Goal: Information Seeking & Learning: Understand process/instructions

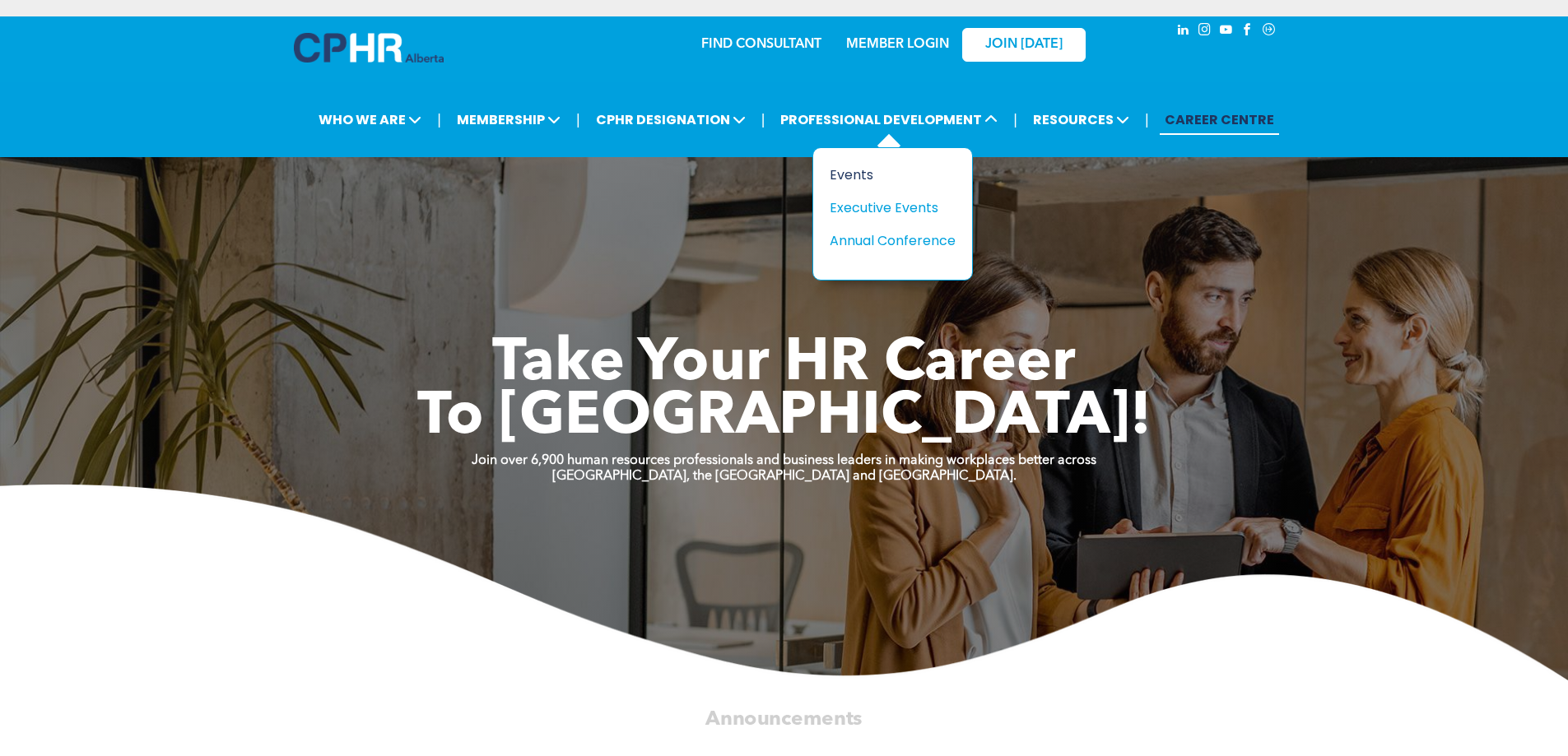
click at [854, 181] on div "Events" at bounding box center [886, 175] width 114 height 20
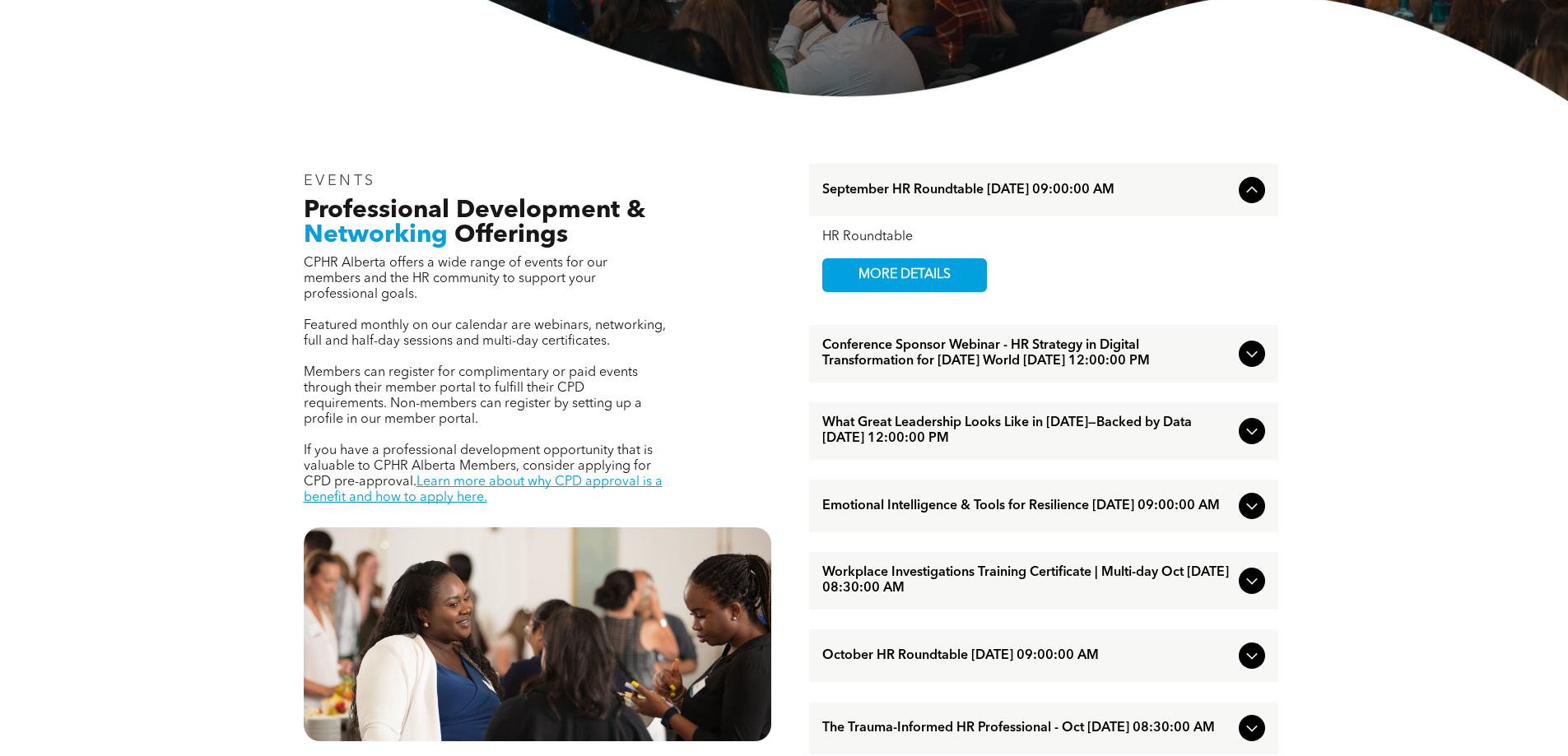
scroll to position [494, 0]
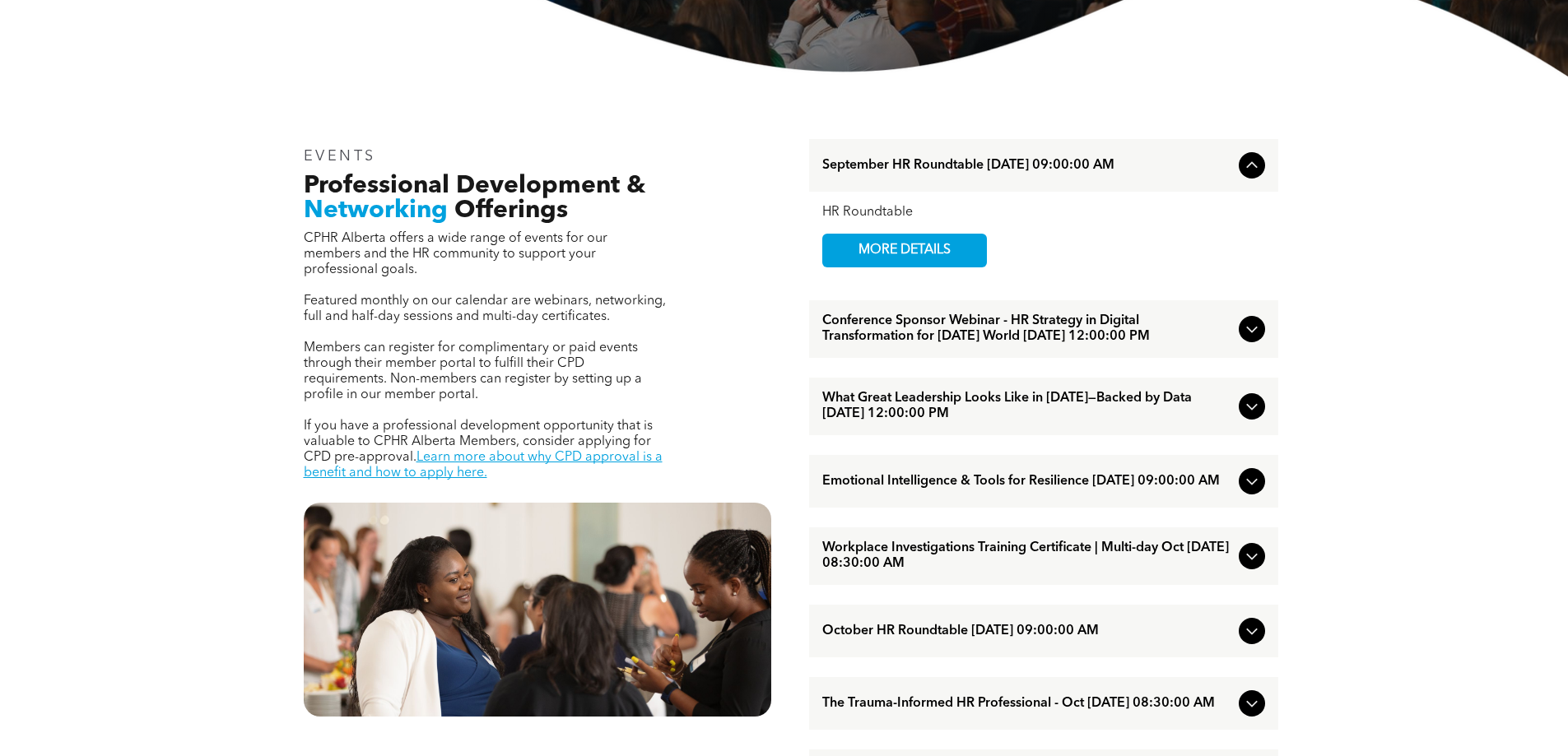
click at [1243, 160] on icon at bounding box center [1251, 165] width 20 height 20
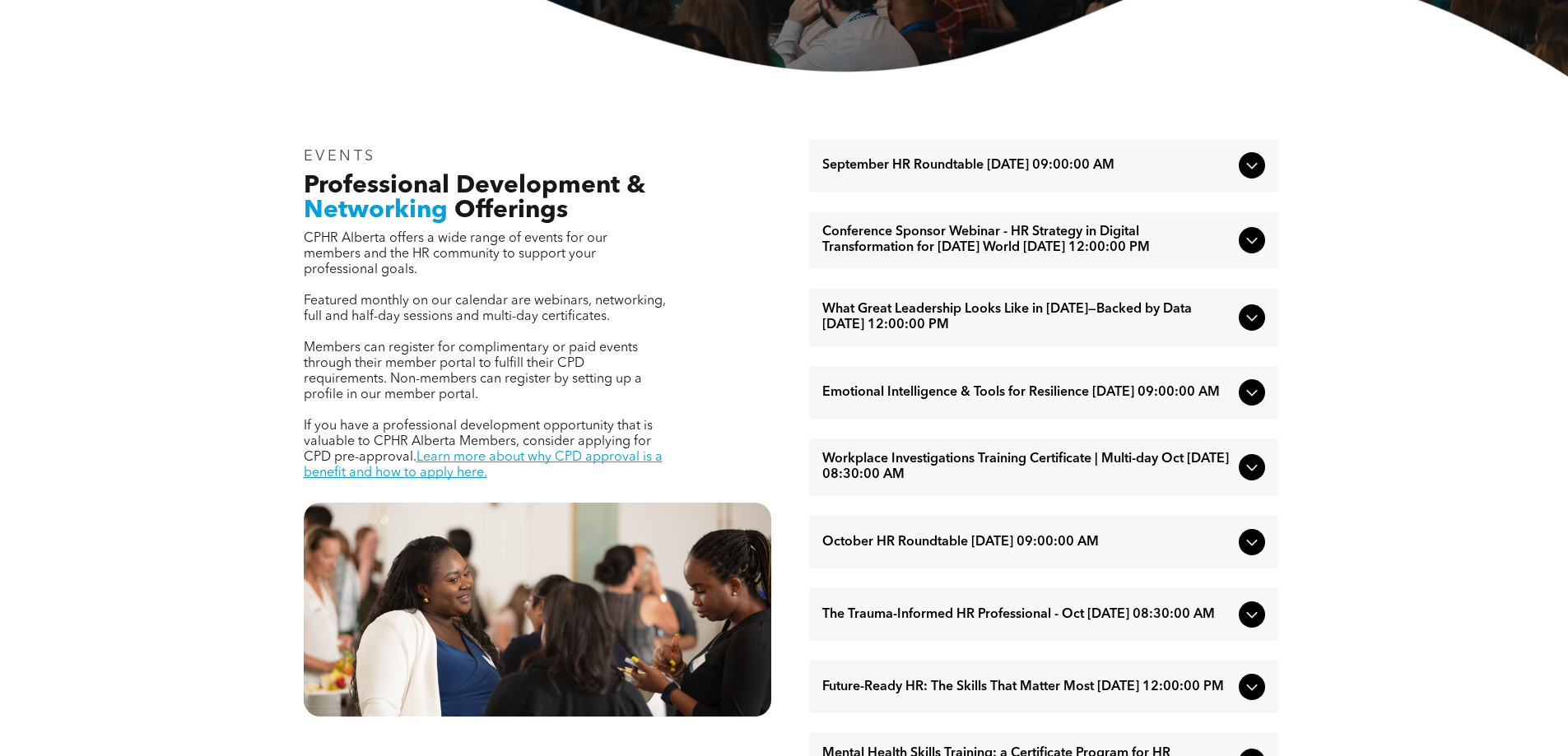
click at [1261, 403] on icon at bounding box center [1251, 392] width 20 height 20
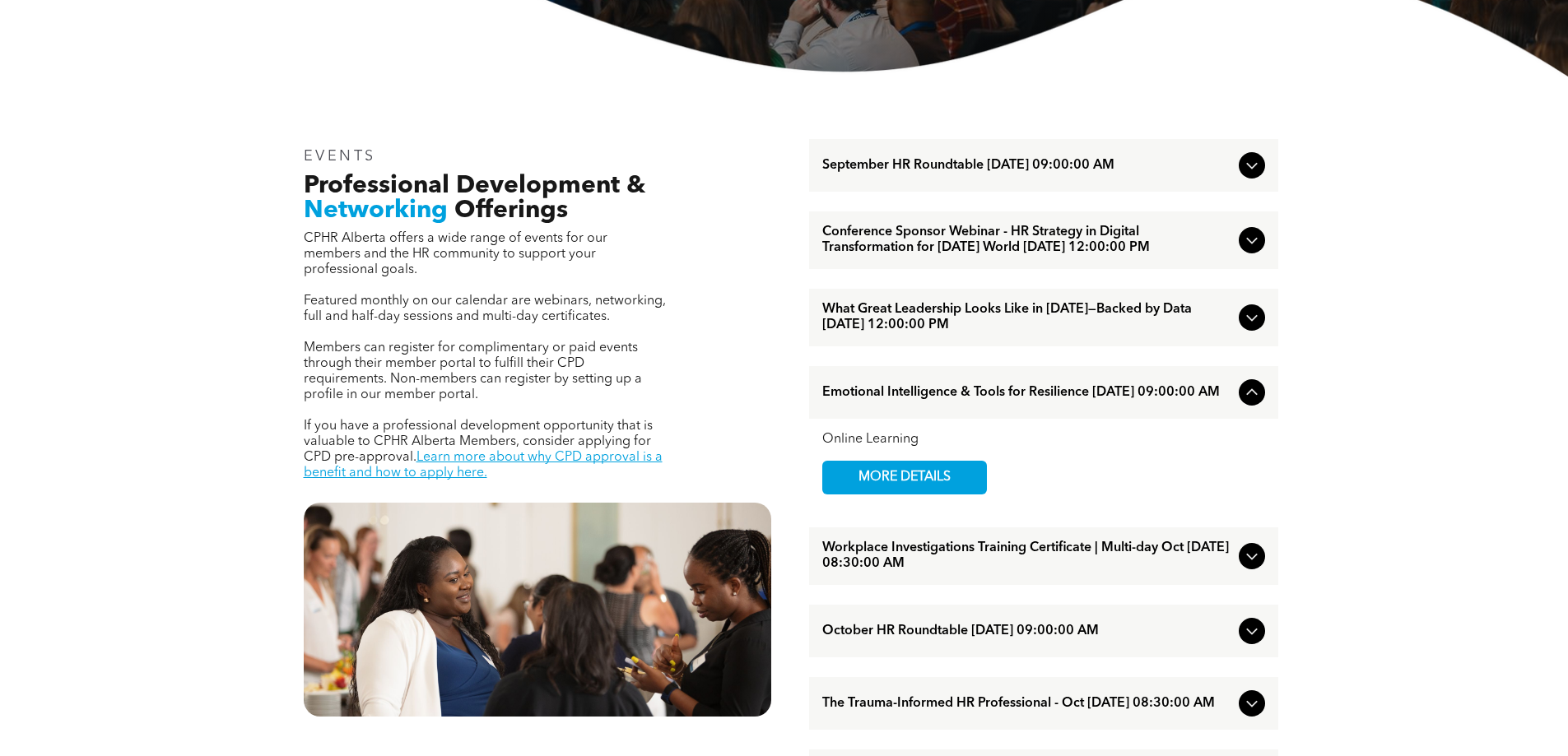
click at [1257, 403] on icon at bounding box center [1251, 392] width 20 height 20
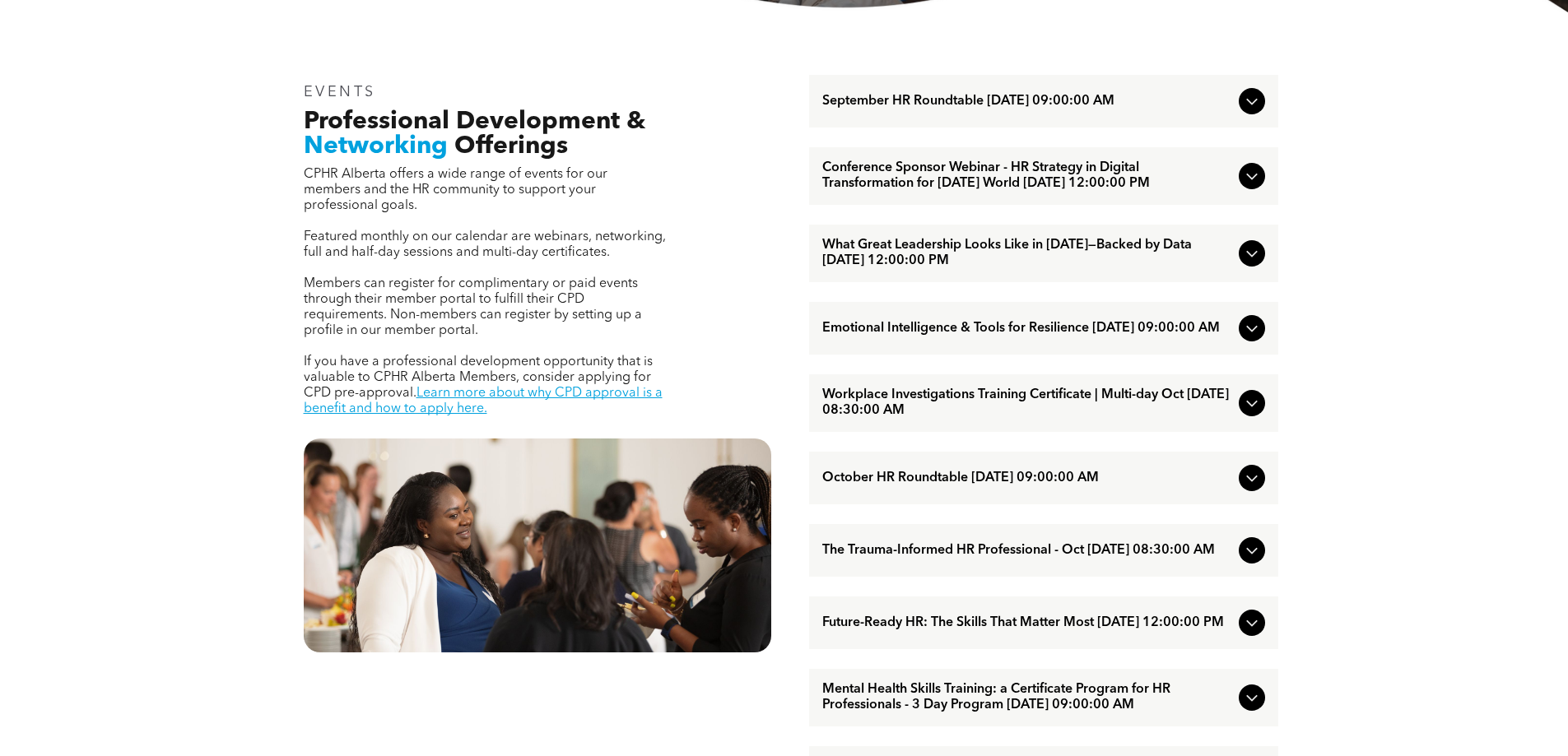
scroll to position [658, 0]
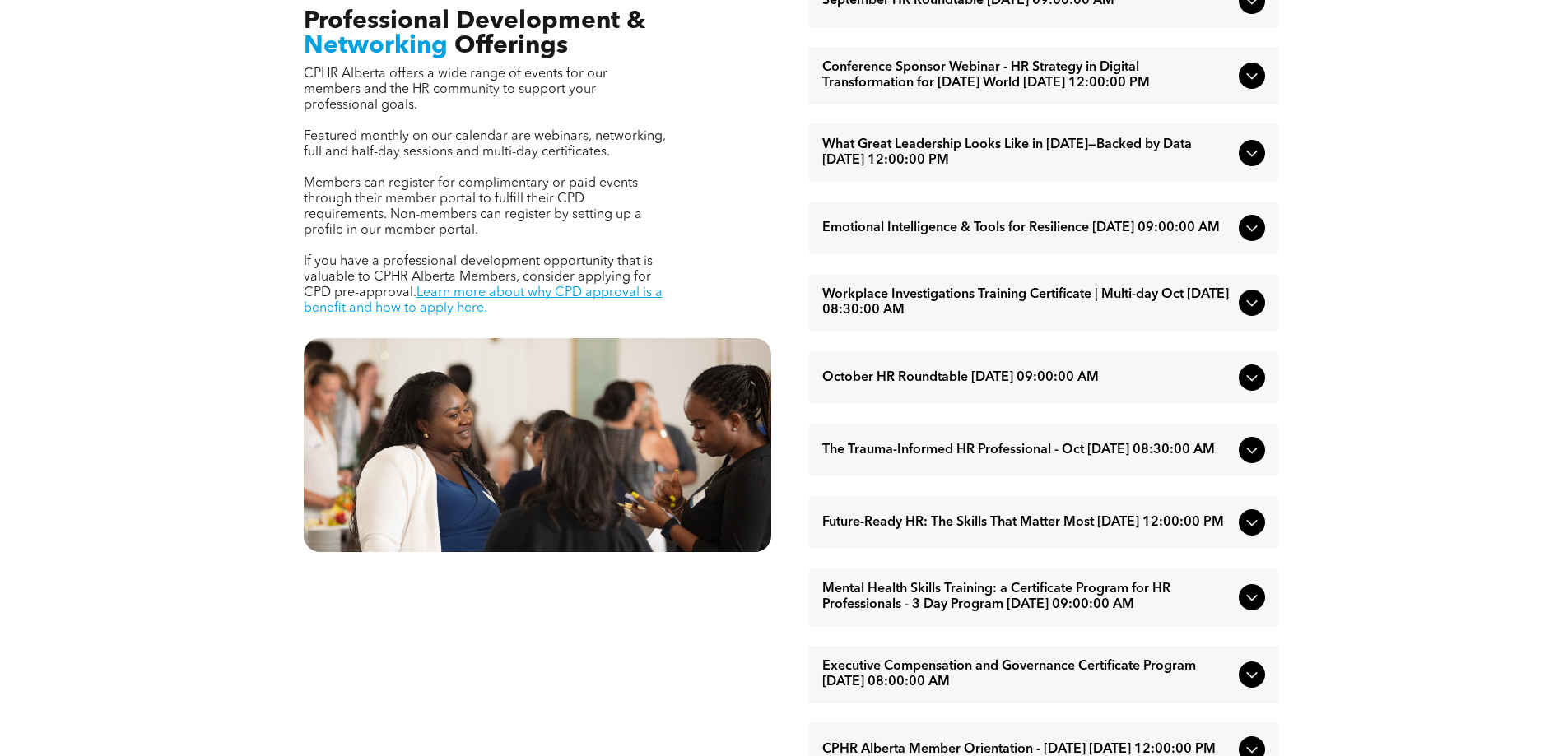
click at [1262, 463] on div at bounding box center [1251, 450] width 26 height 26
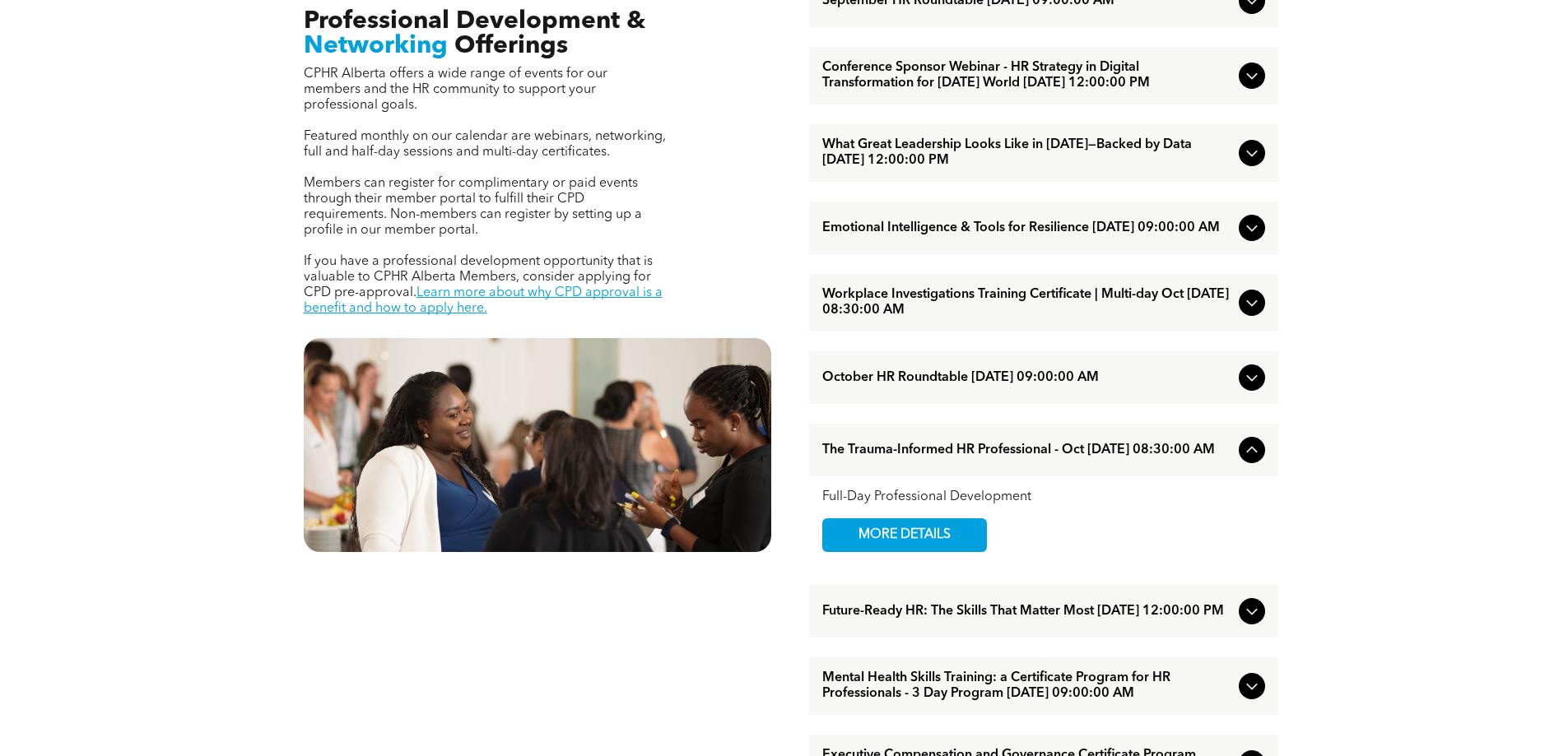
click at [1262, 463] on div at bounding box center [1251, 450] width 26 height 26
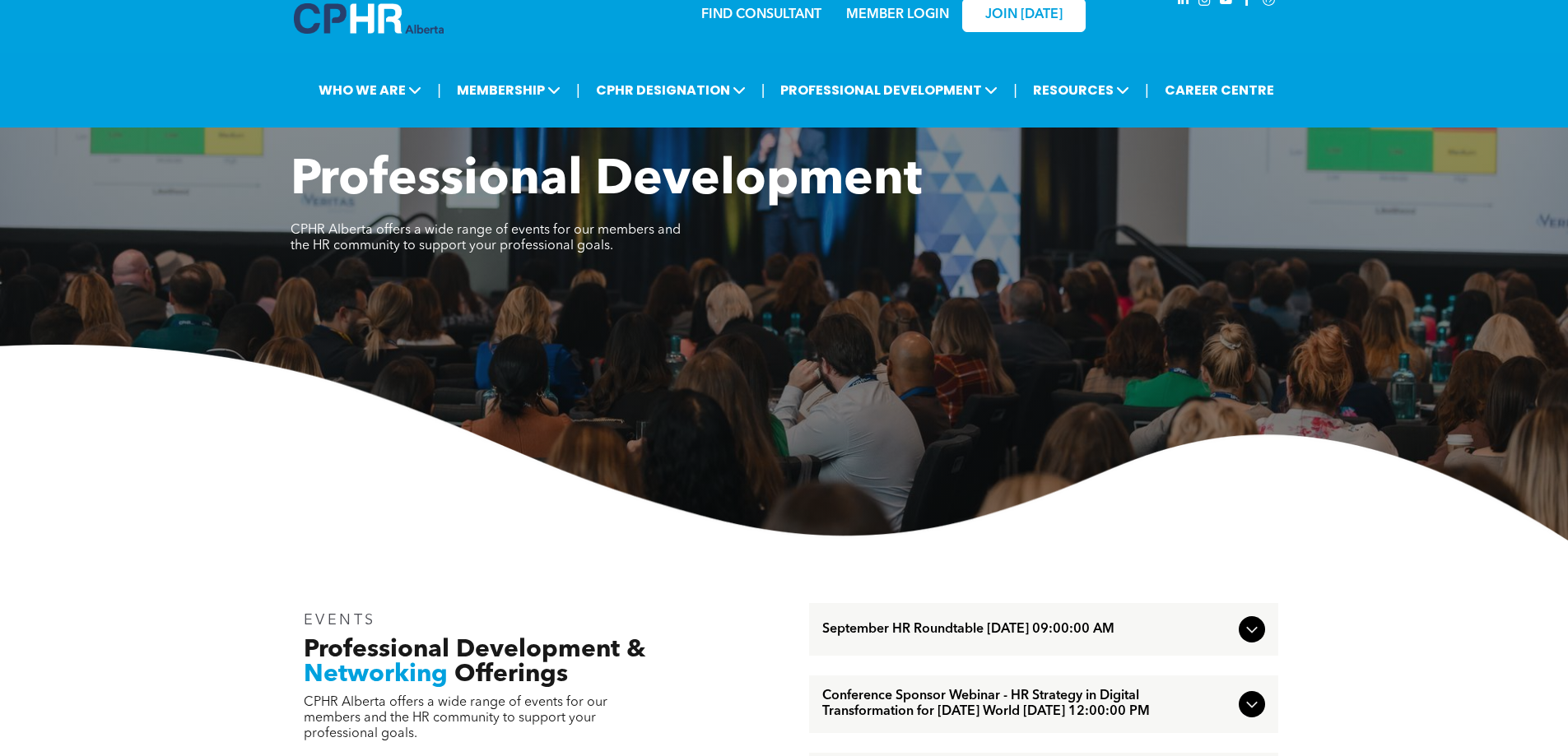
scroll to position [0, 0]
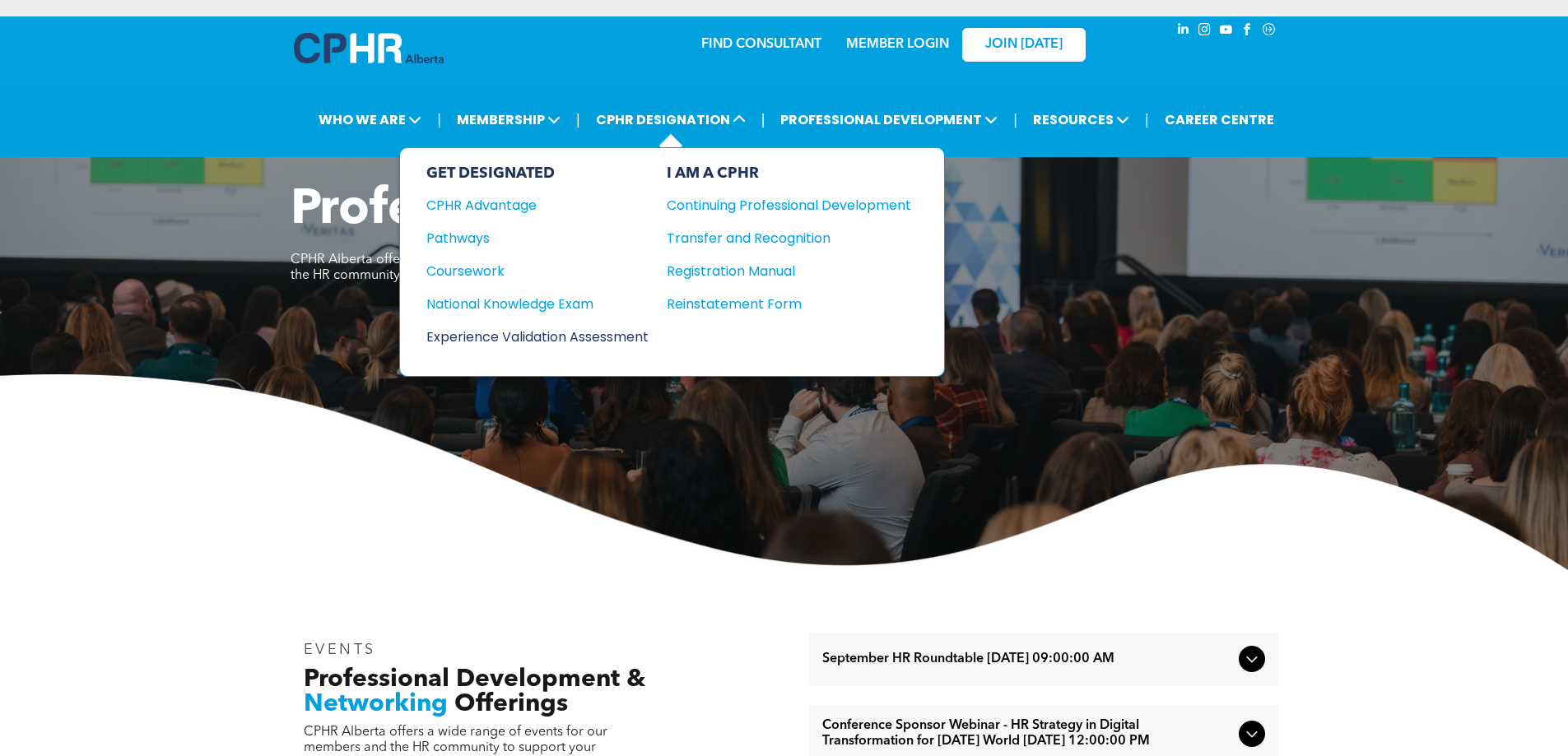
click at [565, 329] on div "Experience Validation Assessment" at bounding box center [527, 337] width 200 height 20
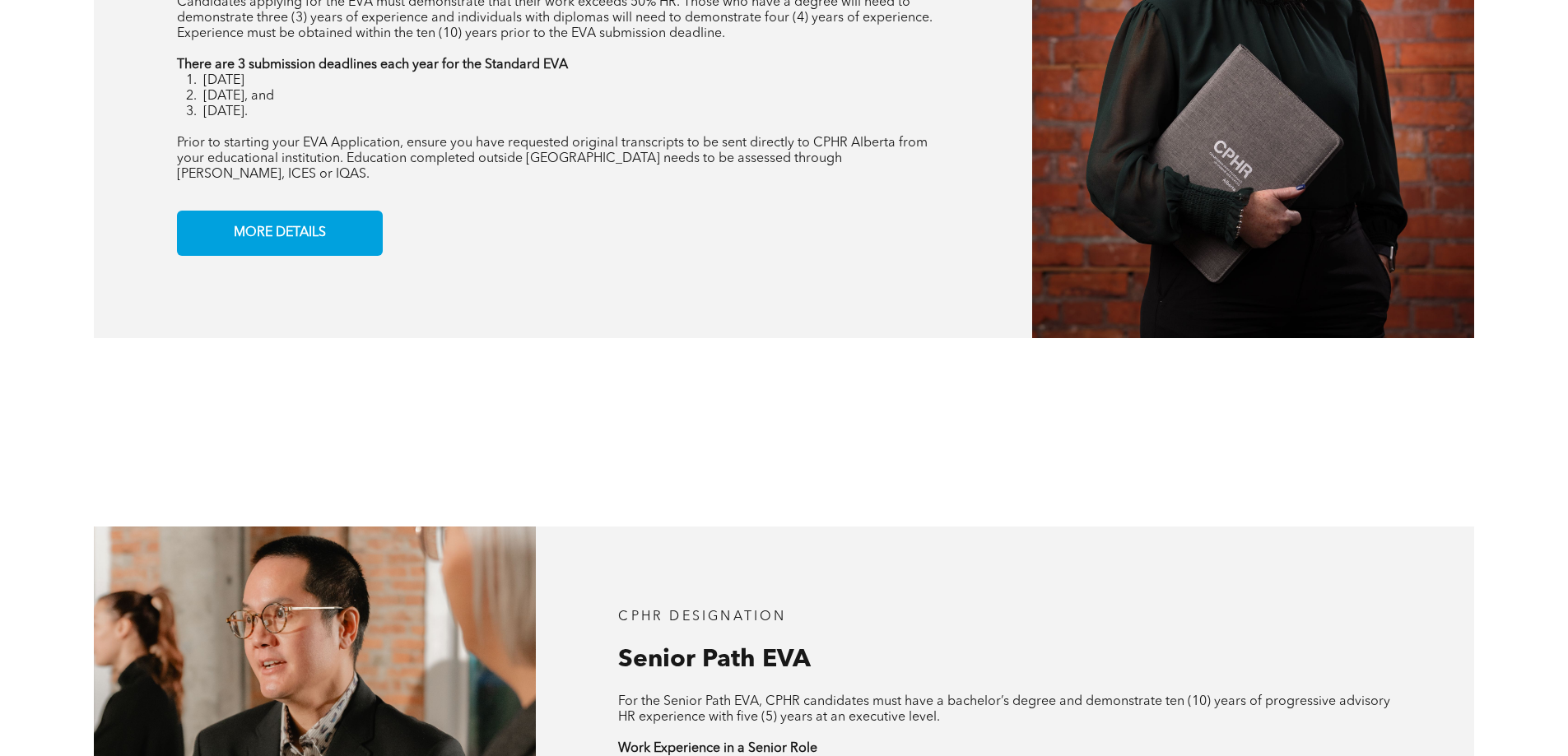
scroll to position [1563, 0]
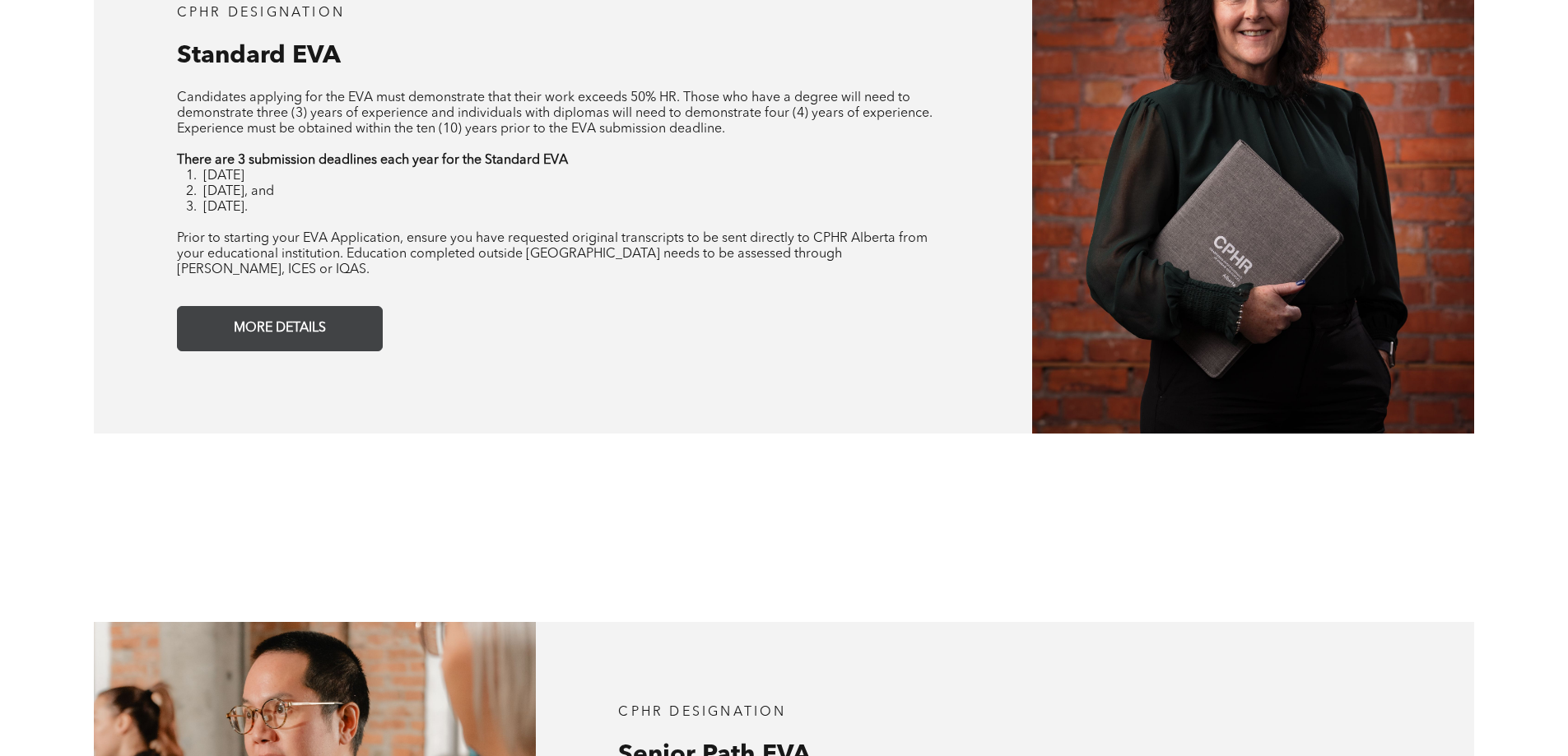
click at [231, 320] on span "MORE DETAILS" at bounding box center [280, 329] width 104 height 32
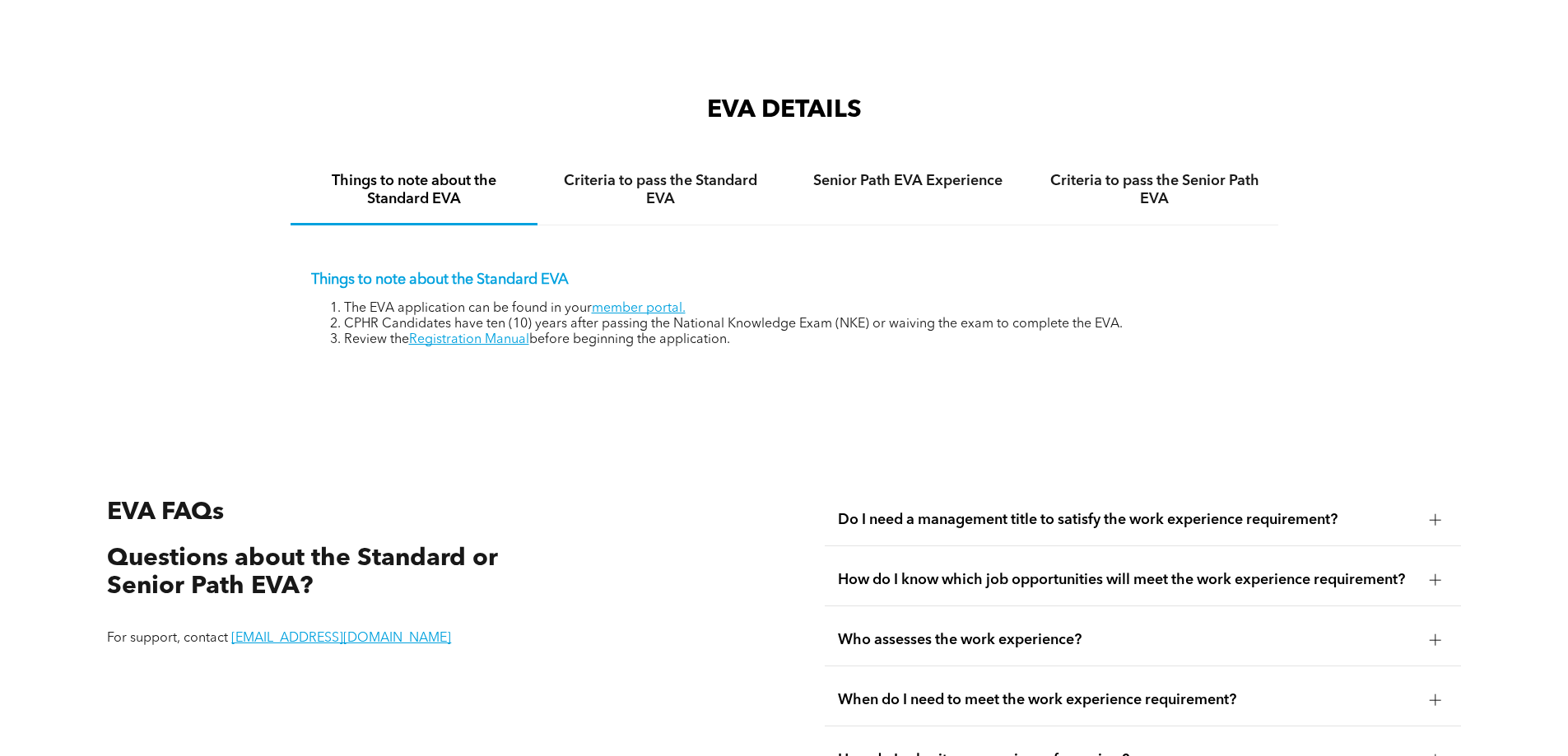
scroll to position [2759, 0]
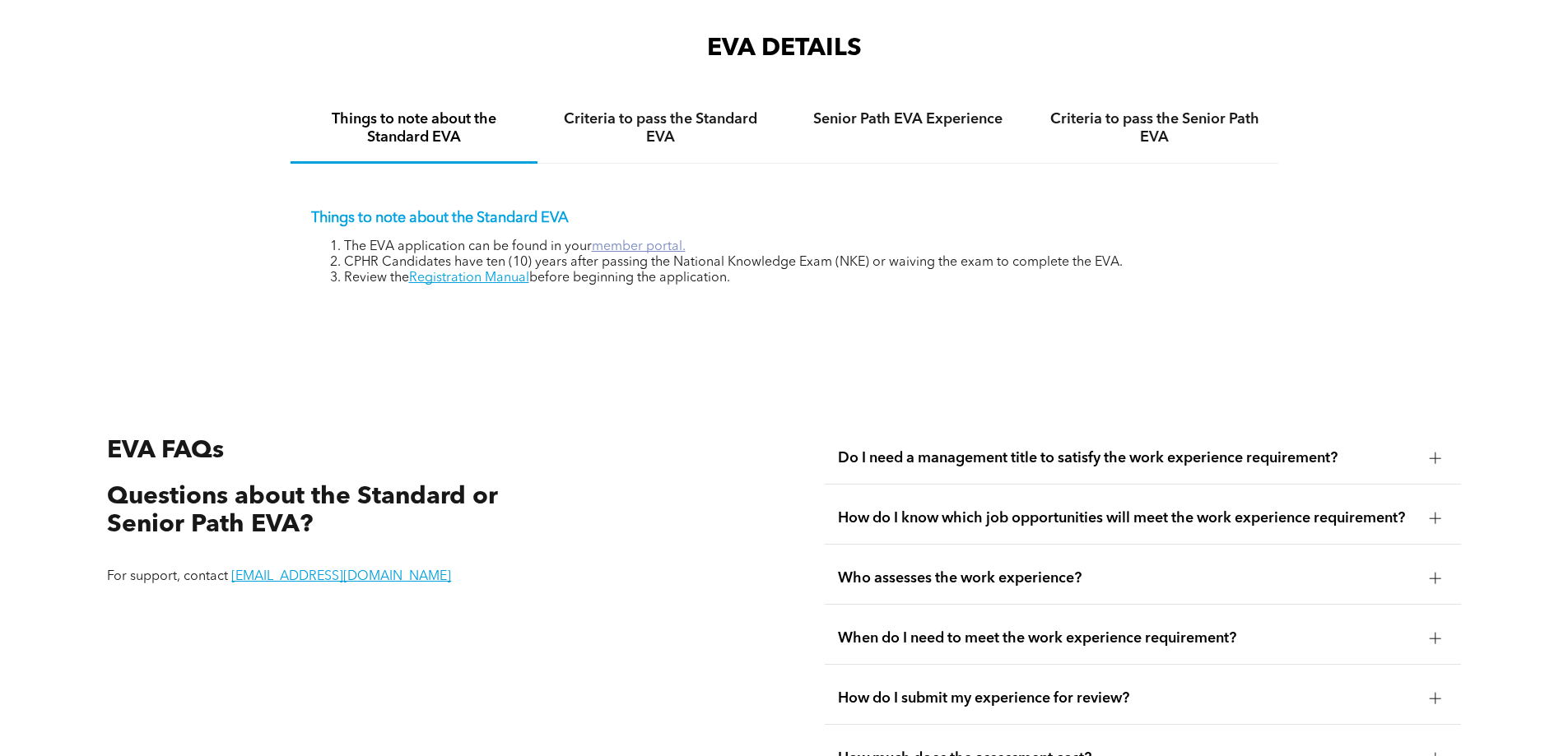
click at [629, 241] on link "member portal." at bounding box center [638, 247] width 94 height 13
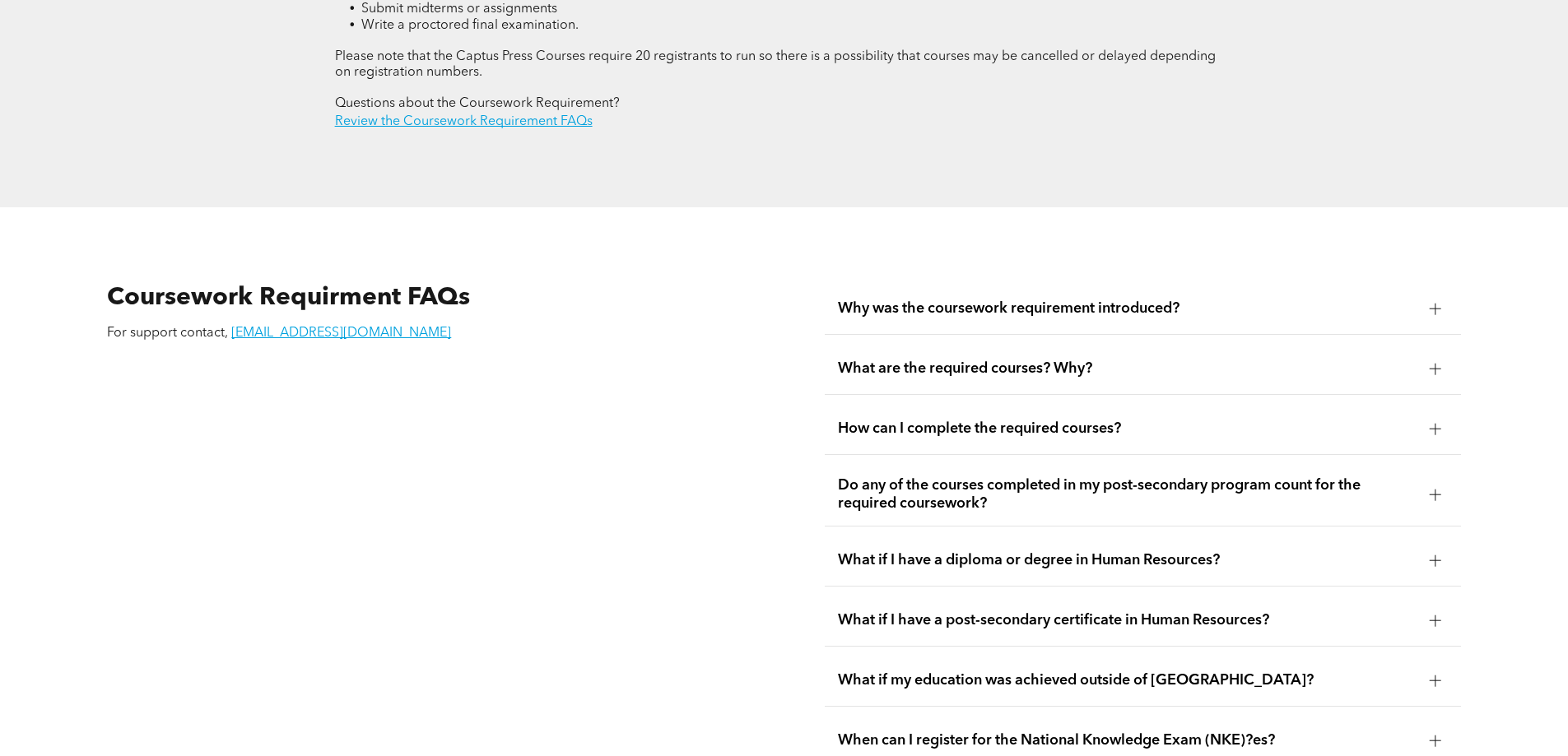
scroll to position [2754, 0]
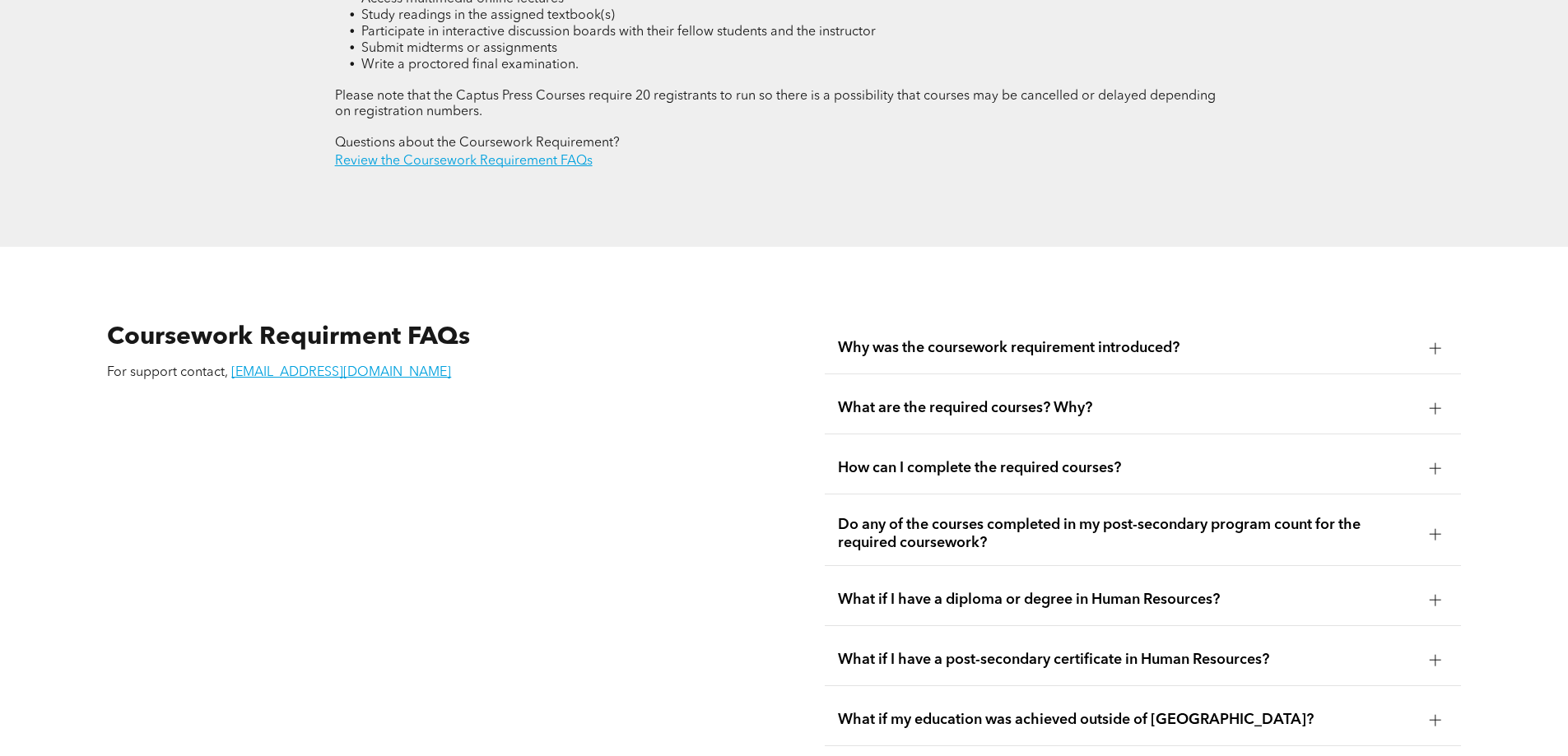
click at [974, 323] on div "Why was the coursework requirement introduced?" at bounding box center [1142, 348] width 636 height 52
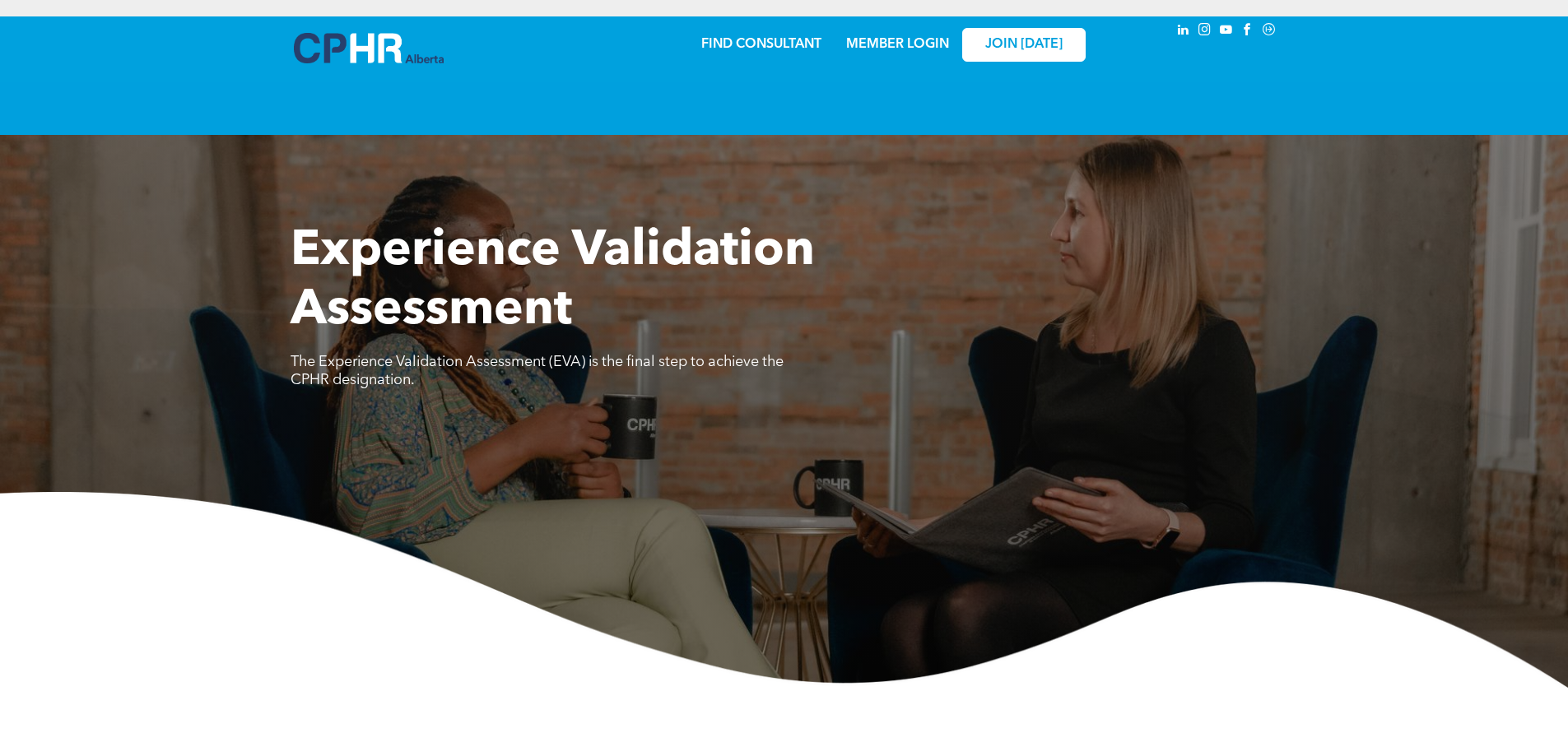
scroll to position [3097, 0]
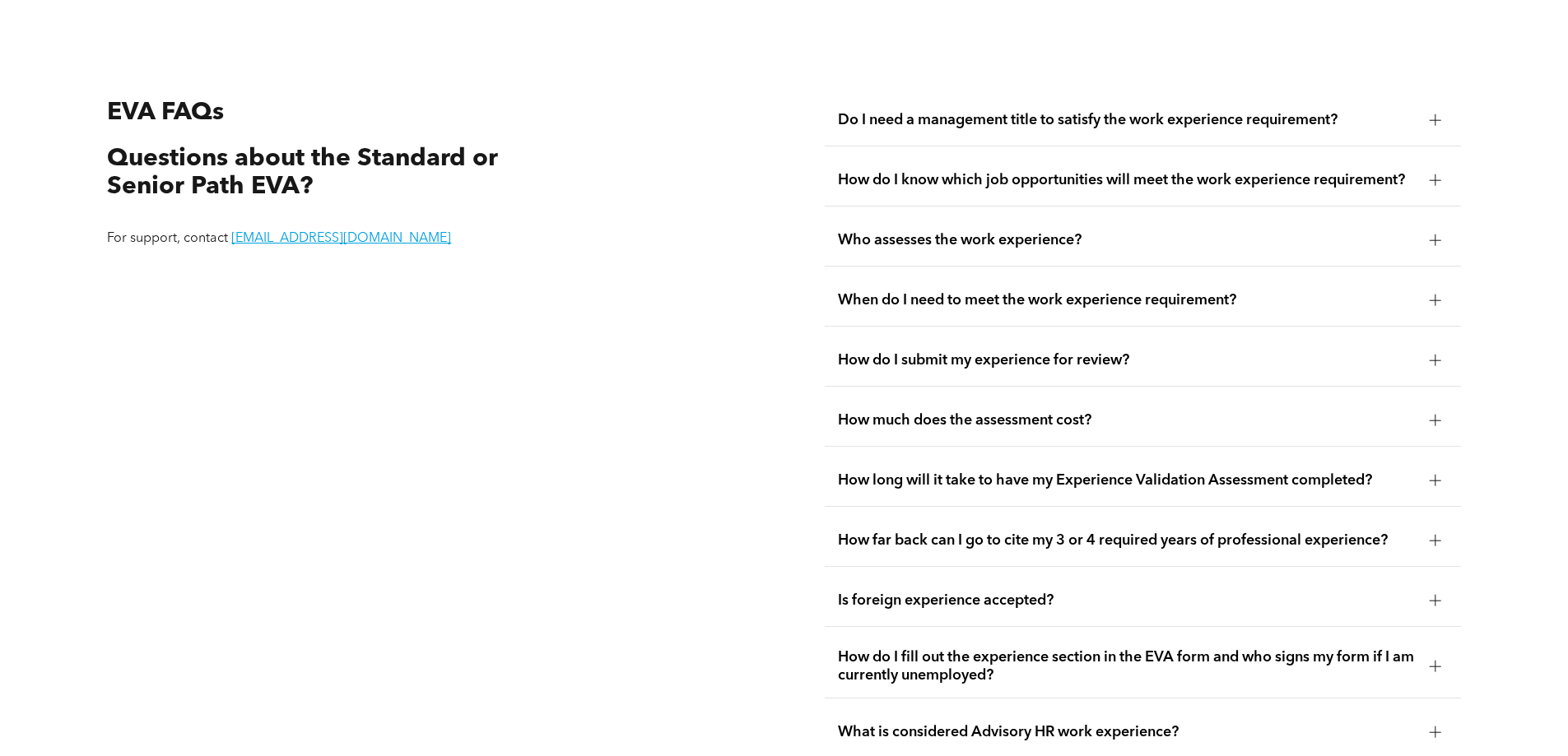
click at [1055, 113] on div "Do I need a management title to satisfy the work experience requirement?" at bounding box center [1142, 120] width 636 height 52
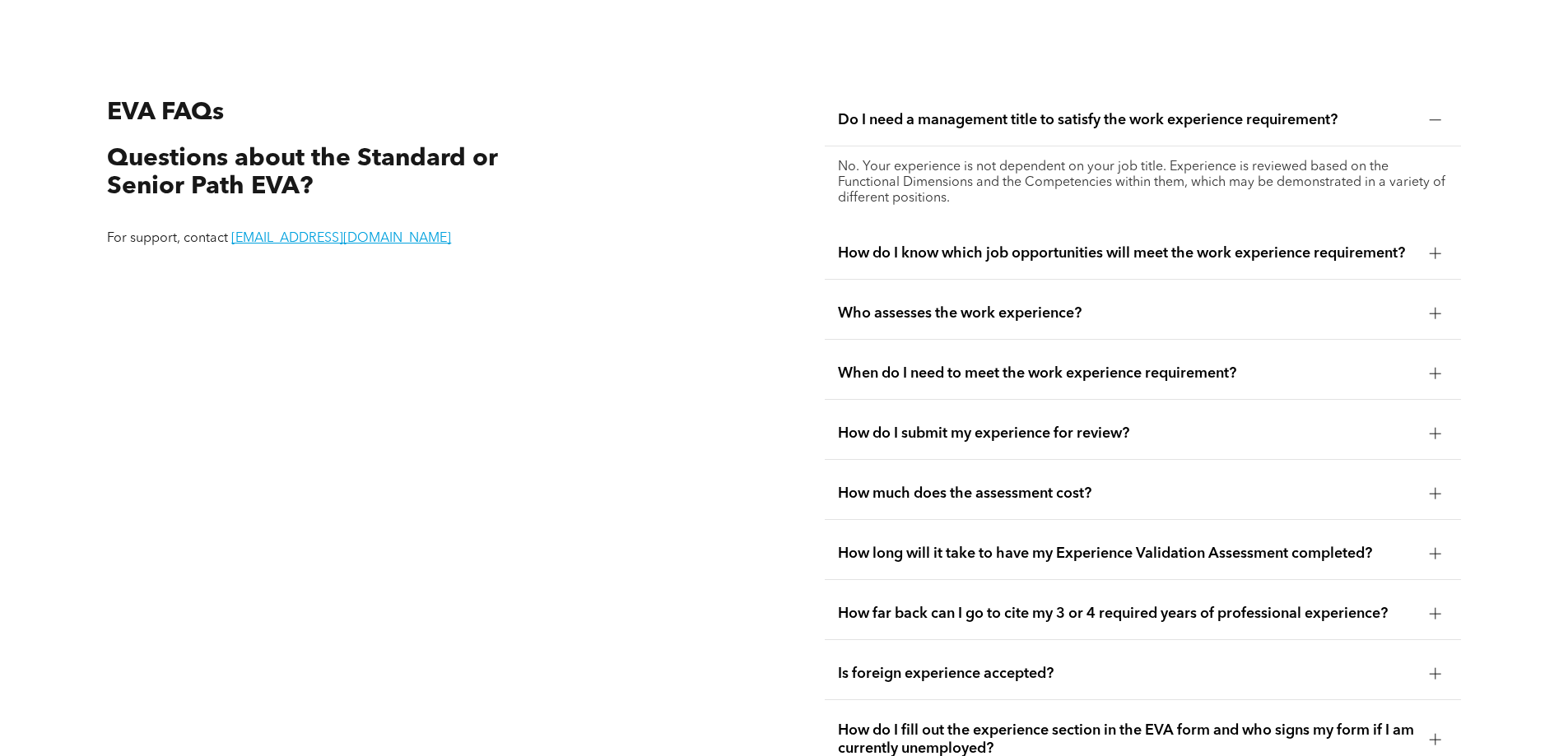
click at [1049, 111] on span "Do I need a management title to satisfy the work experience requirement?" at bounding box center [1128, 119] width 579 height 18
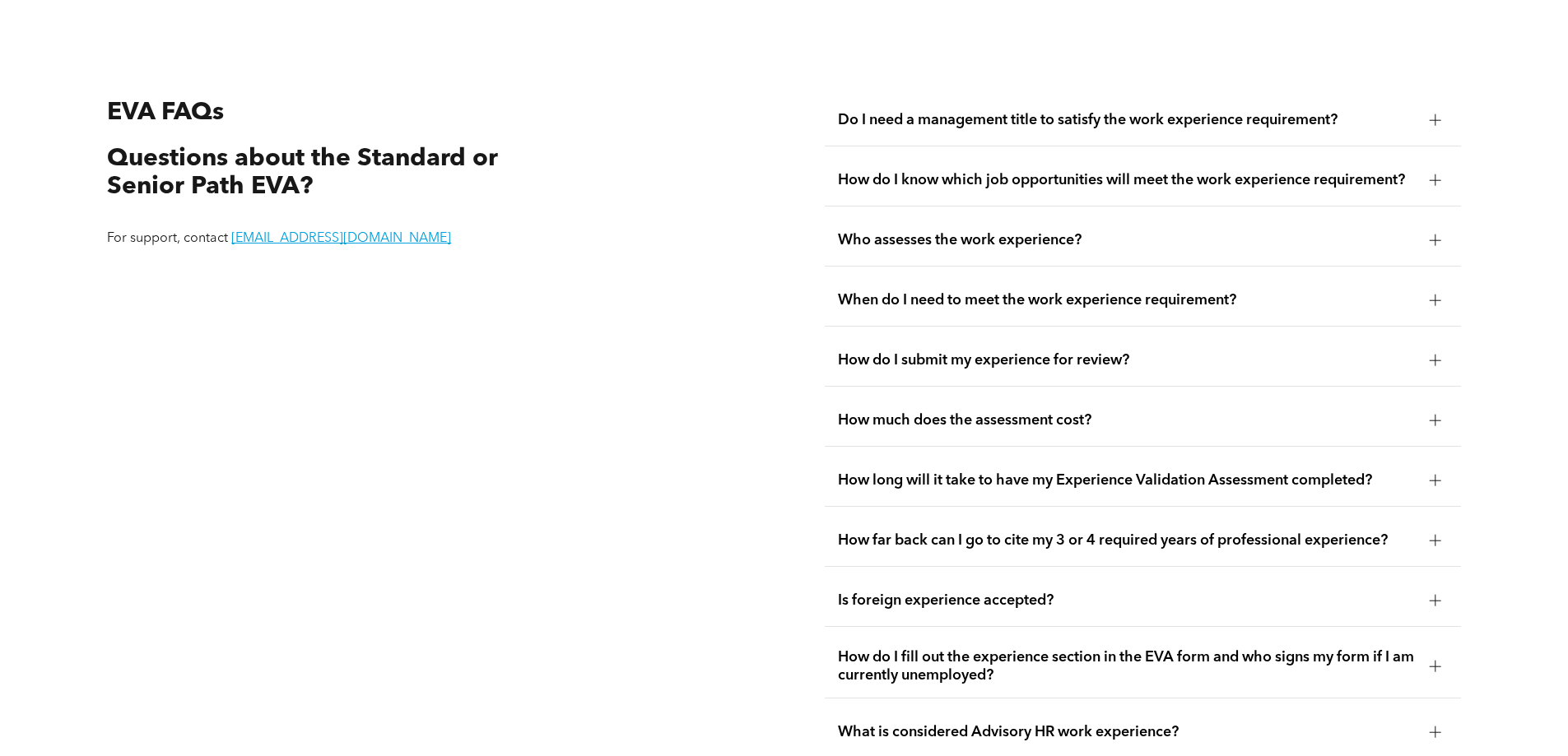
click at [1053, 172] on span "How do I know which job opportunities will meet the work experience requirement?" at bounding box center [1128, 180] width 579 height 18
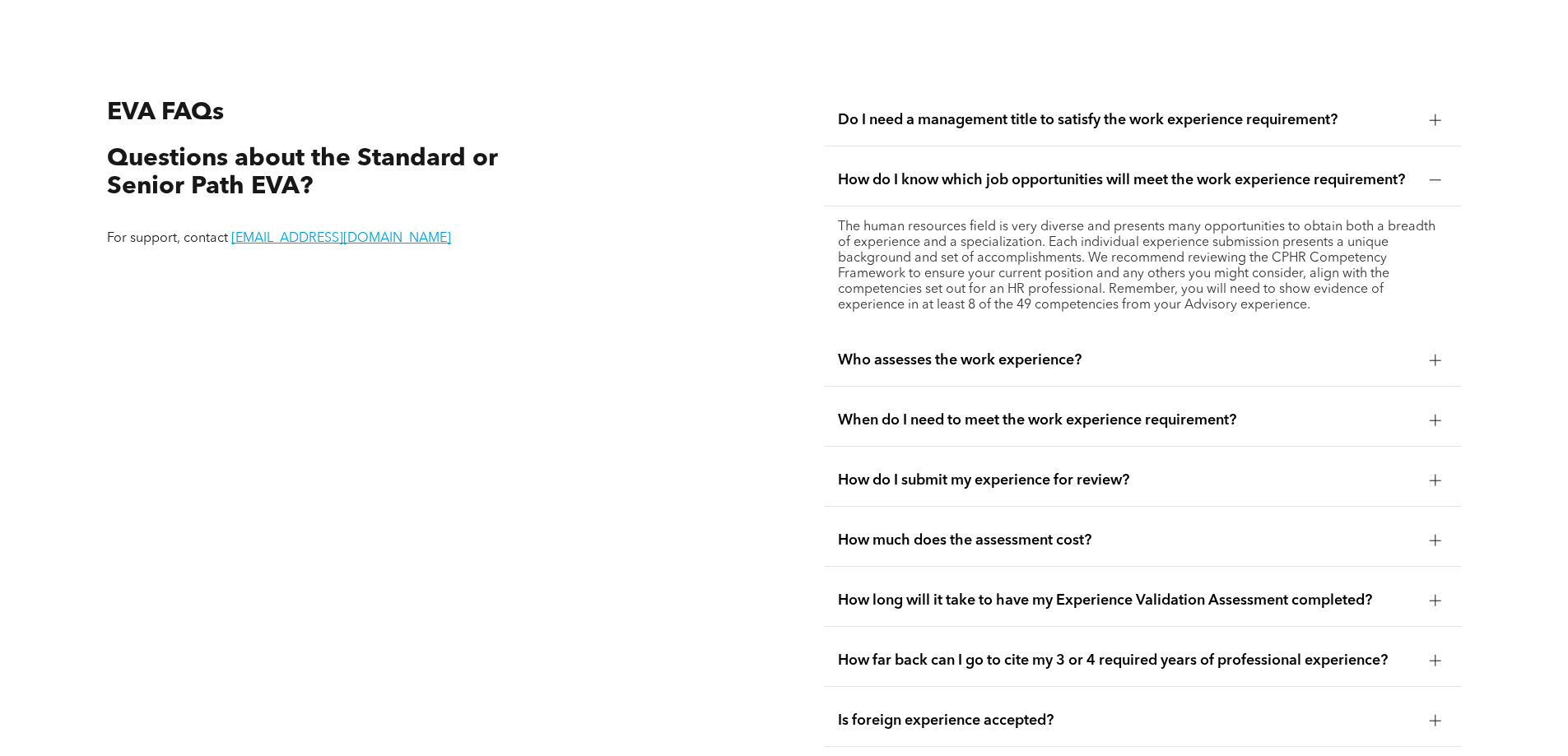
click at [1046, 172] on span "How do I know which job opportunities will meet the work experience requirement?" at bounding box center [1128, 180] width 579 height 18
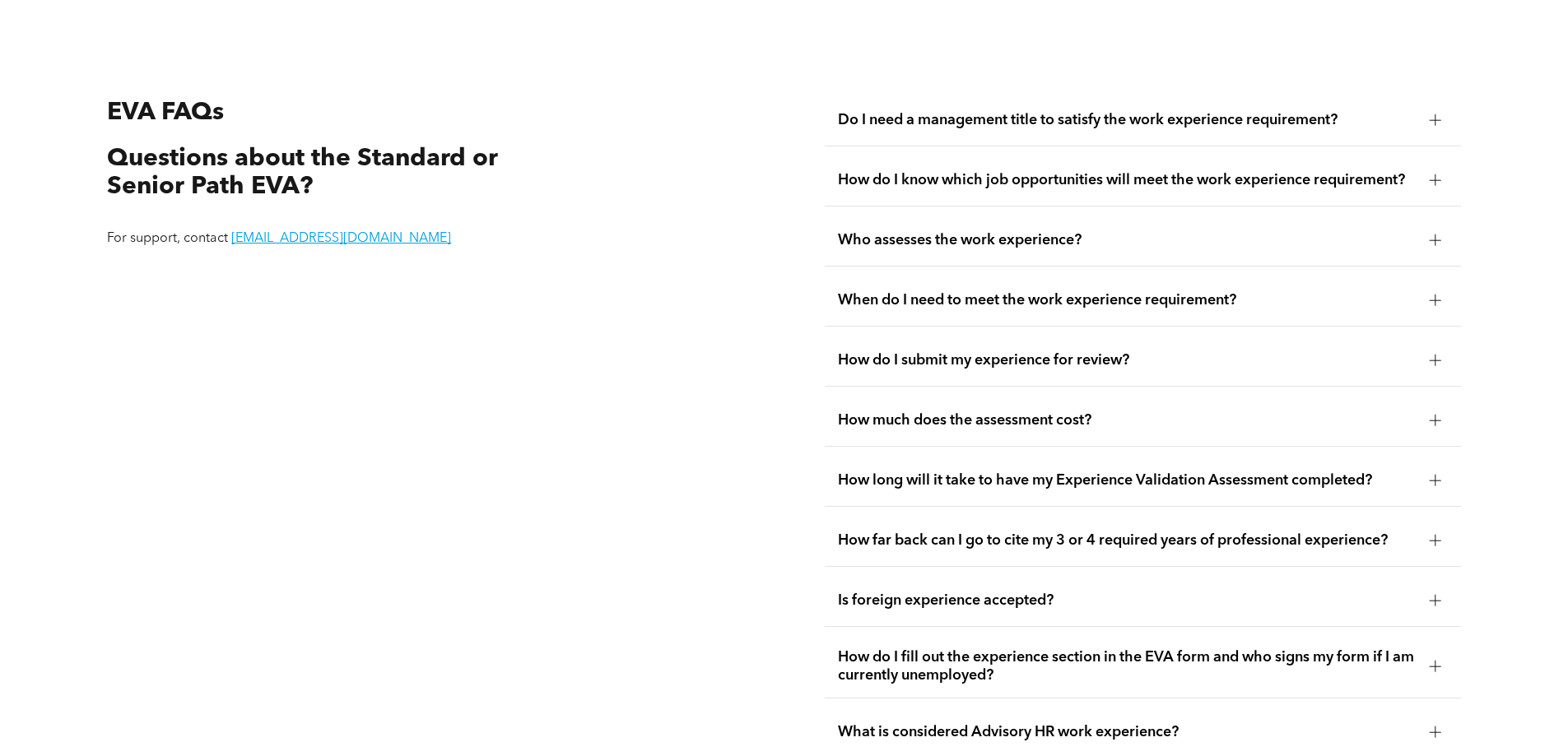
click at [956, 231] on span "Who assesses the work experience?" at bounding box center [1128, 240] width 579 height 18
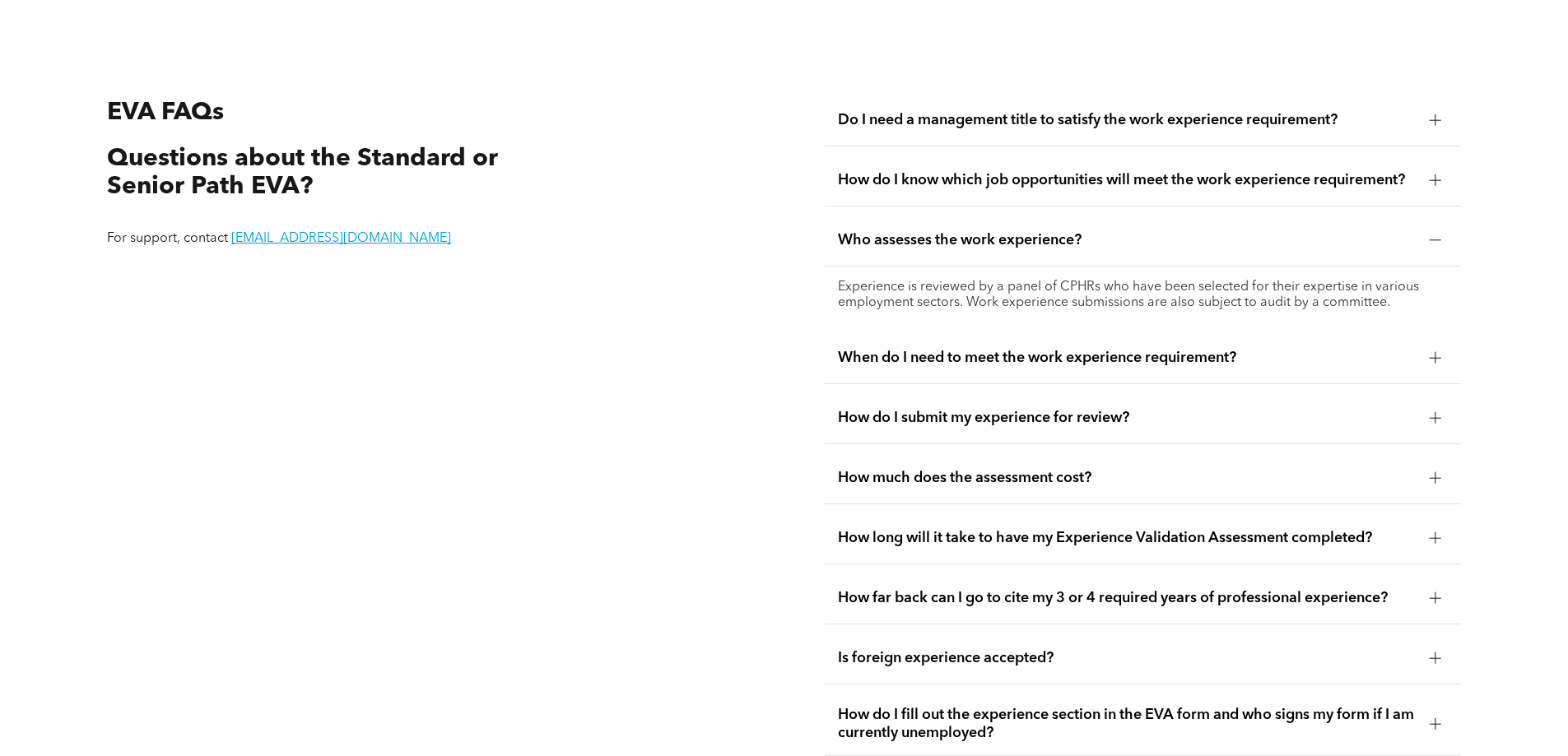
click at [957, 231] on span "Who assesses the work experience?" at bounding box center [1128, 240] width 579 height 18
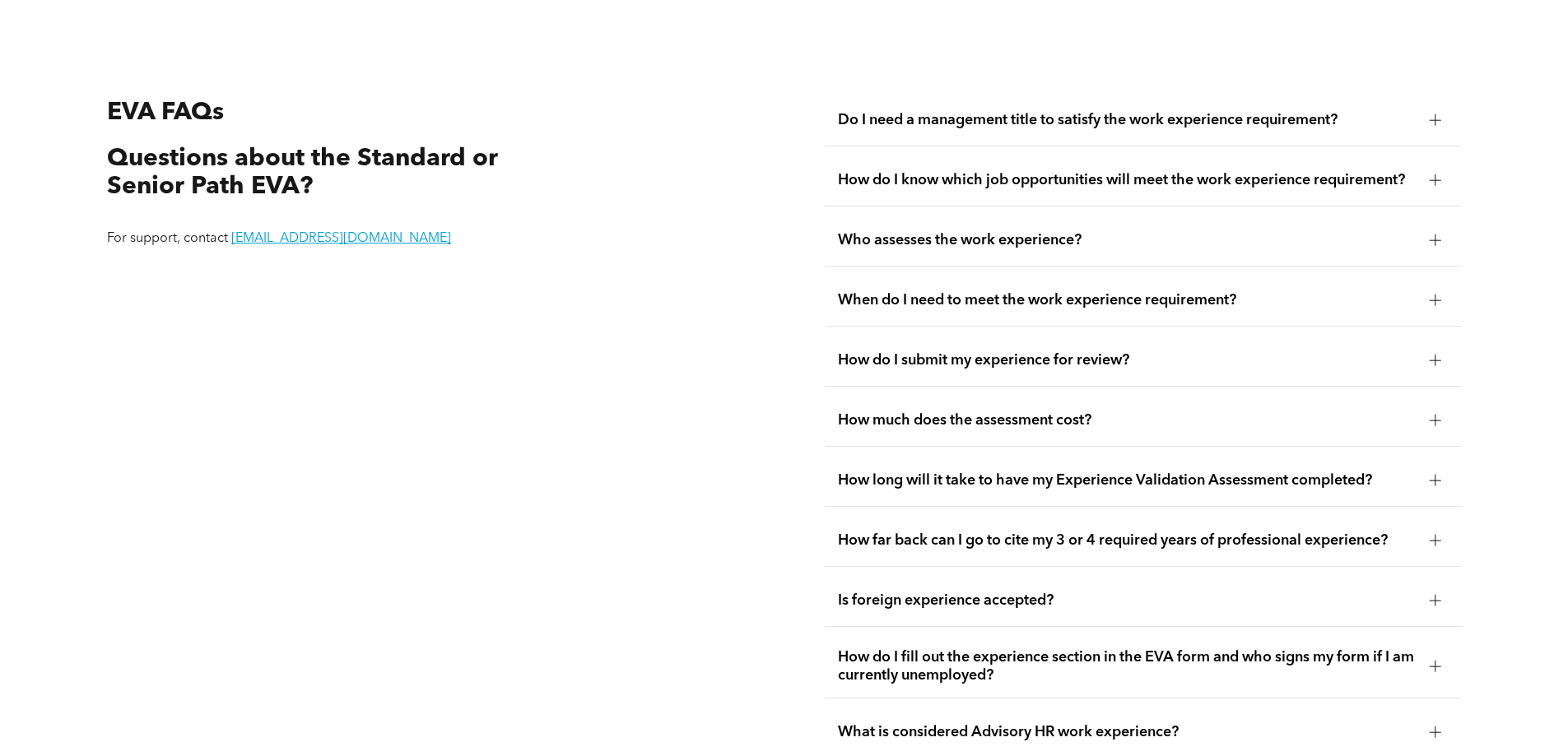
click at [988, 291] on span "When do I need to meet the work experience requirement?" at bounding box center [1128, 299] width 579 height 18
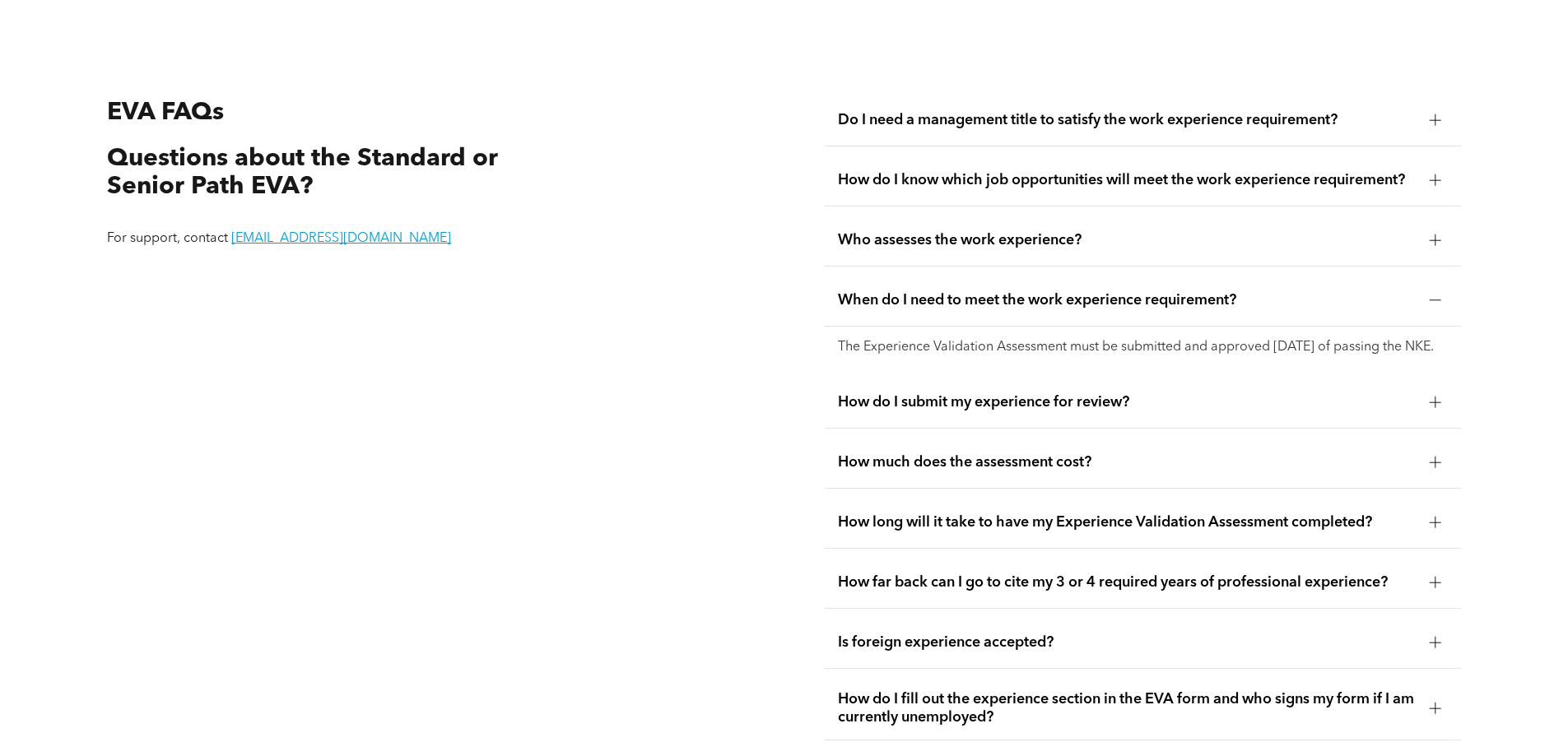
click at [986, 291] on span "When do I need to meet the work experience requirement?" at bounding box center [1128, 299] width 579 height 18
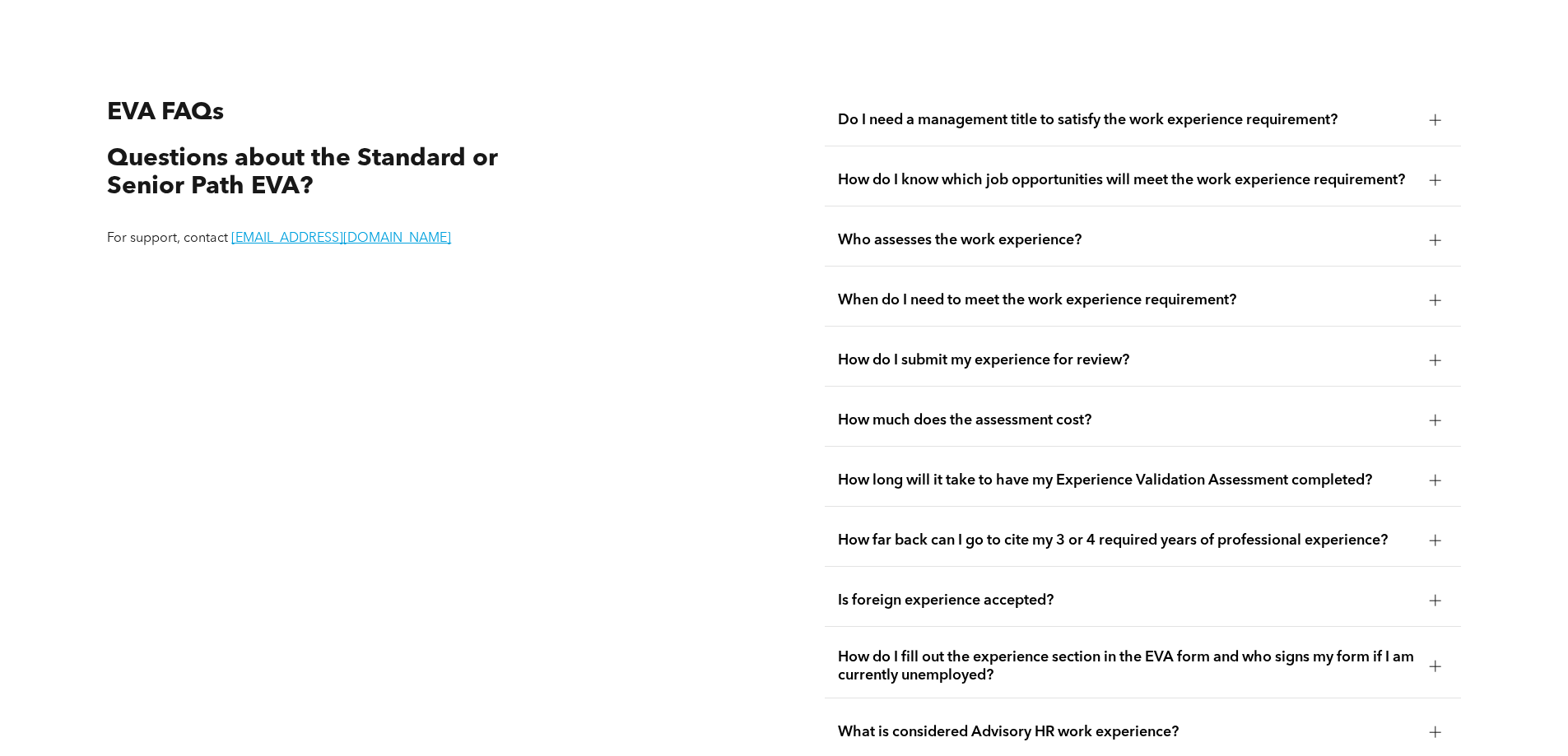
click at [976, 359] on div "How do I submit my experience for review?" at bounding box center [1142, 360] width 636 height 52
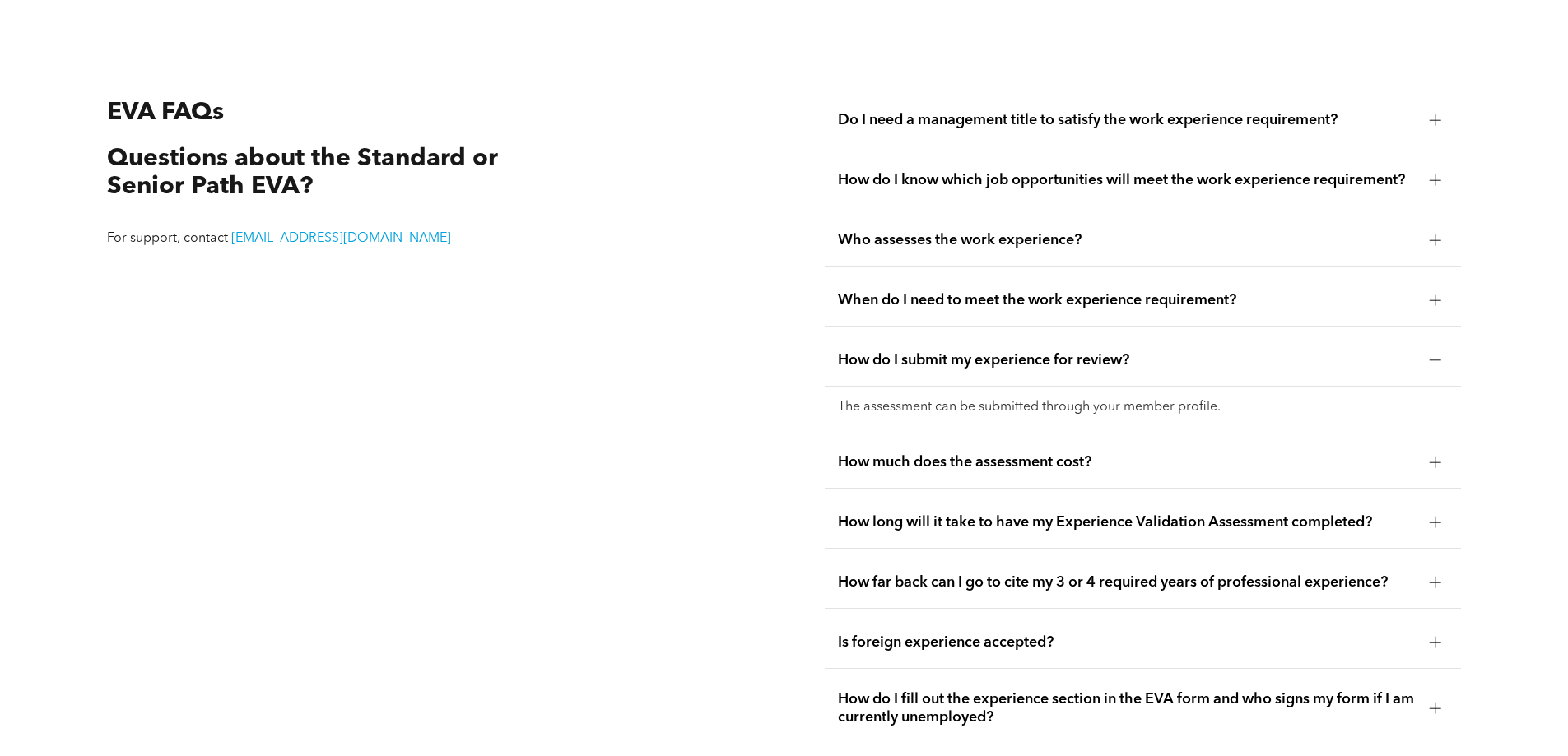
click at [972, 352] on div "How do I submit my experience for review?" at bounding box center [1142, 360] width 636 height 52
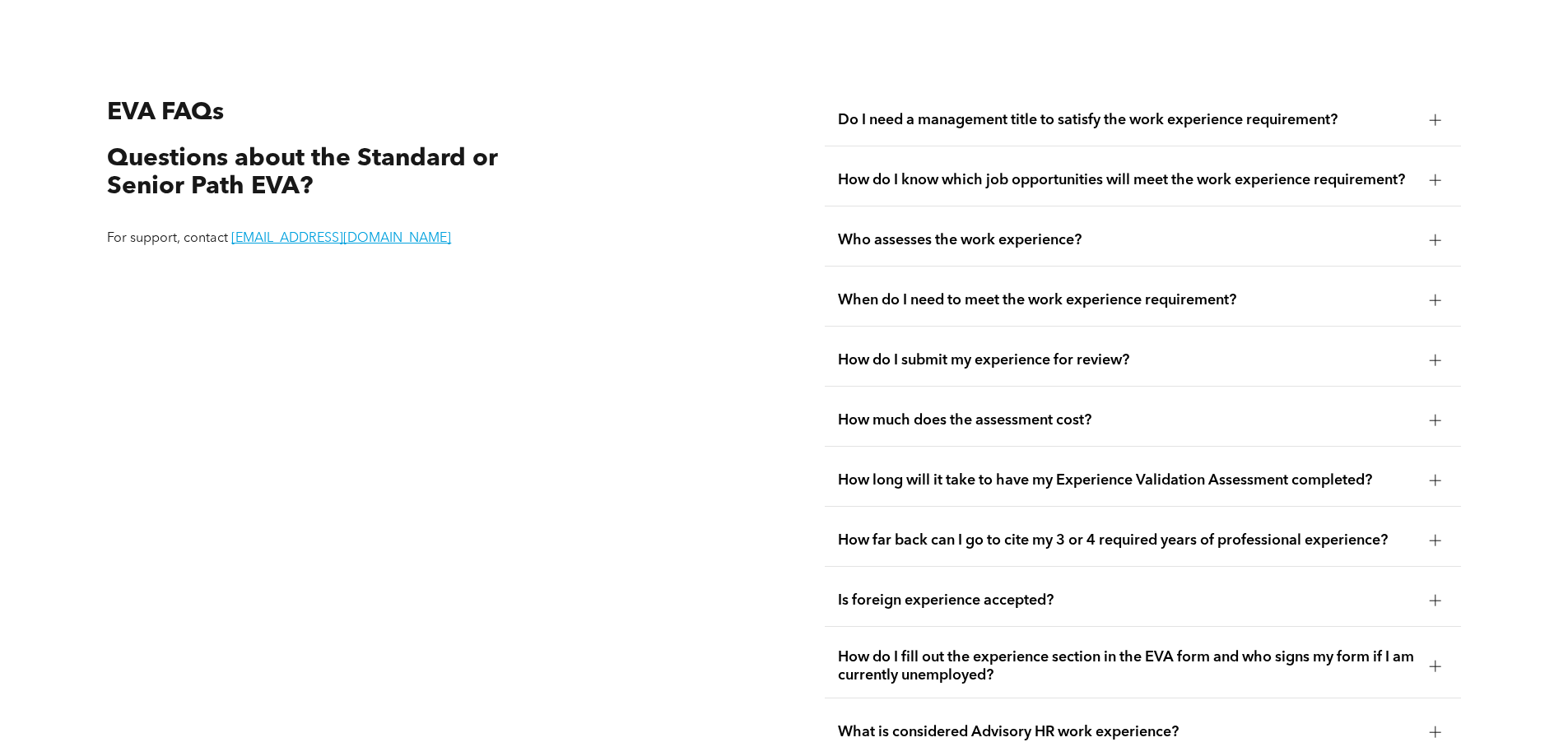
click at [934, 414] on div "How much does the assessment cost?" at bounding box center [1142, 421] width 636 height 52
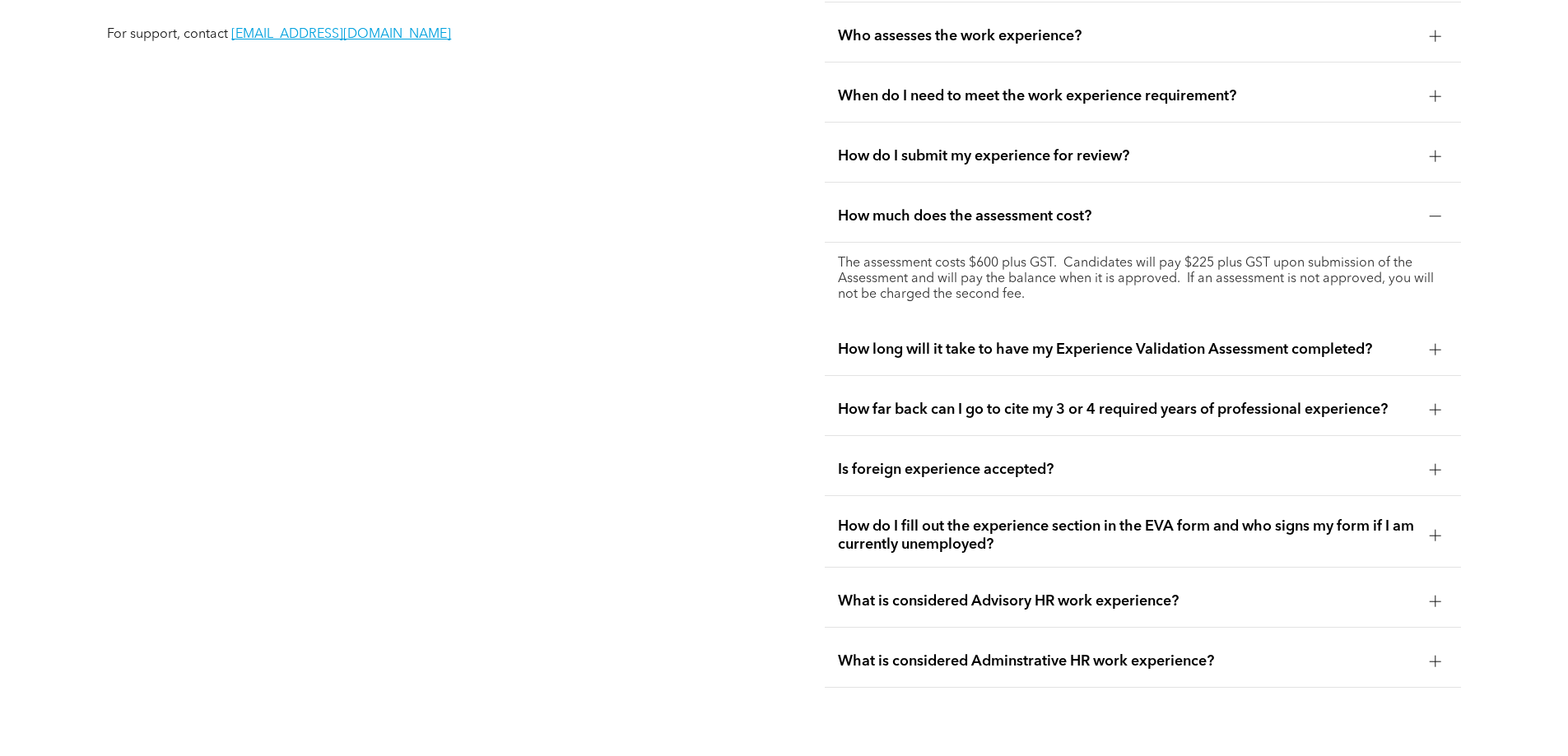
scroll to position [3344, 0]
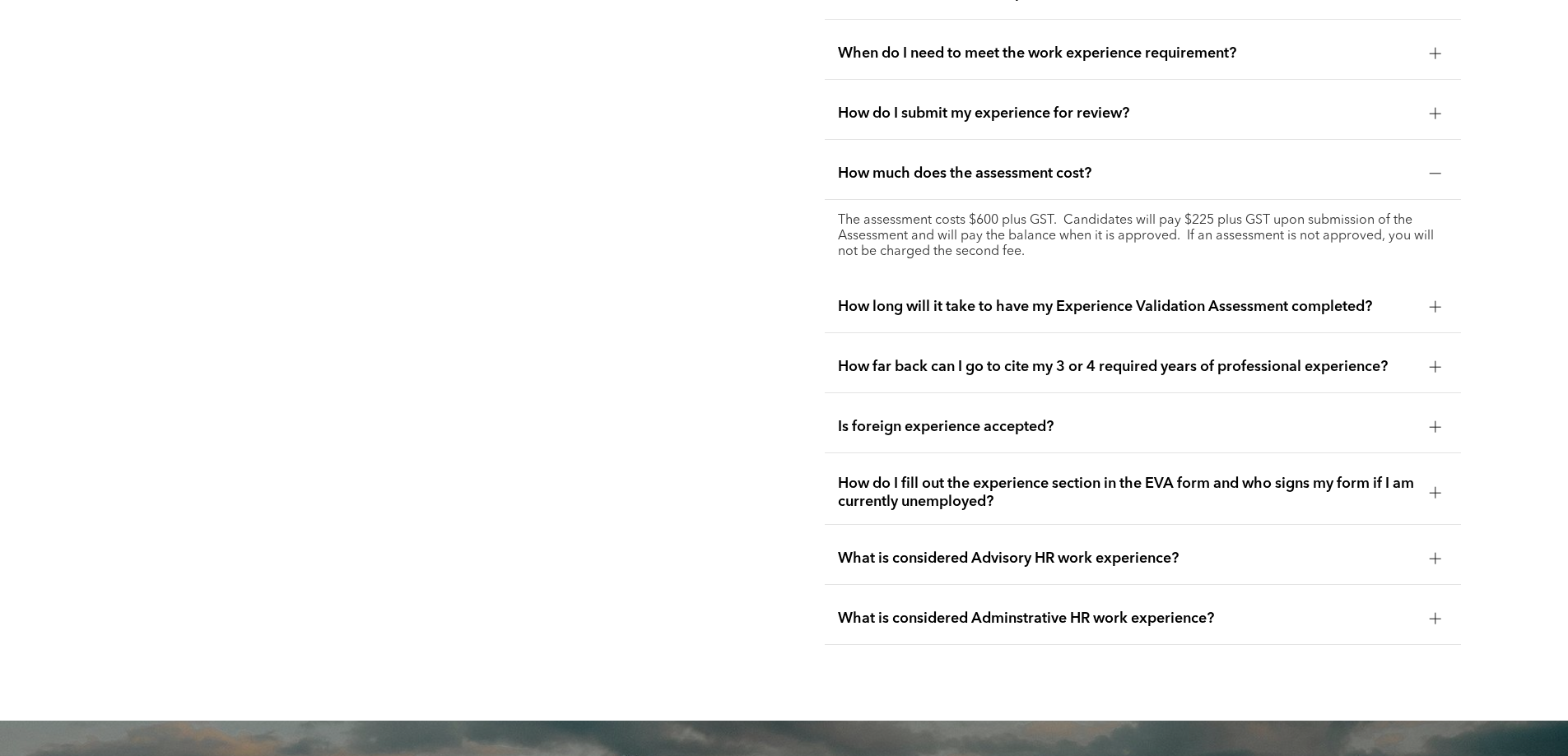
click at [970, 358] on span "How far back can I go to cite my 3 or 4 required years of professional experien…" at bounding box center [1128, 366] width 579 height 18
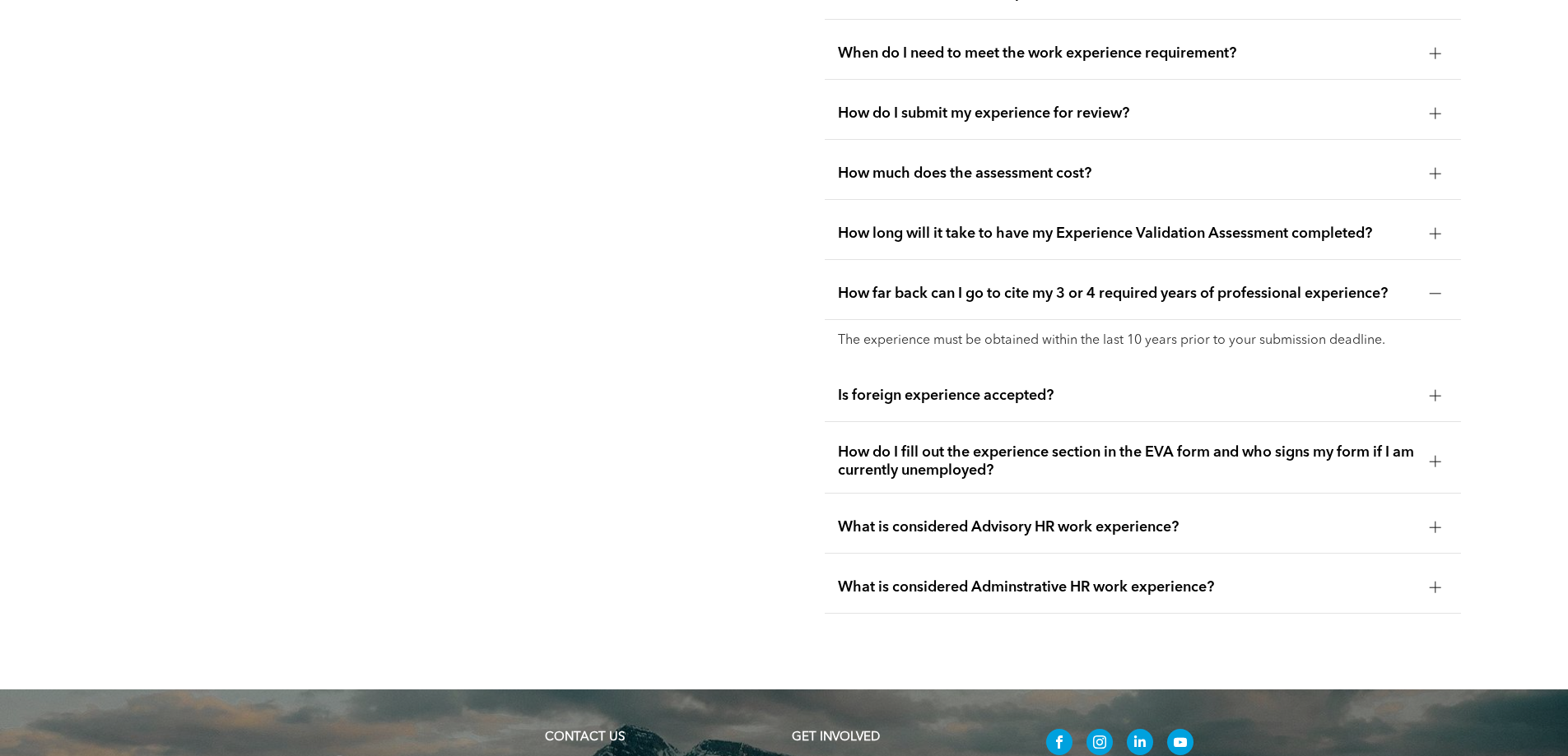
click at [1024, 224] on span "How long will it take to have my Experience Validation Assessment completed?" at bounding box center [1128, 233] width 579 height 18
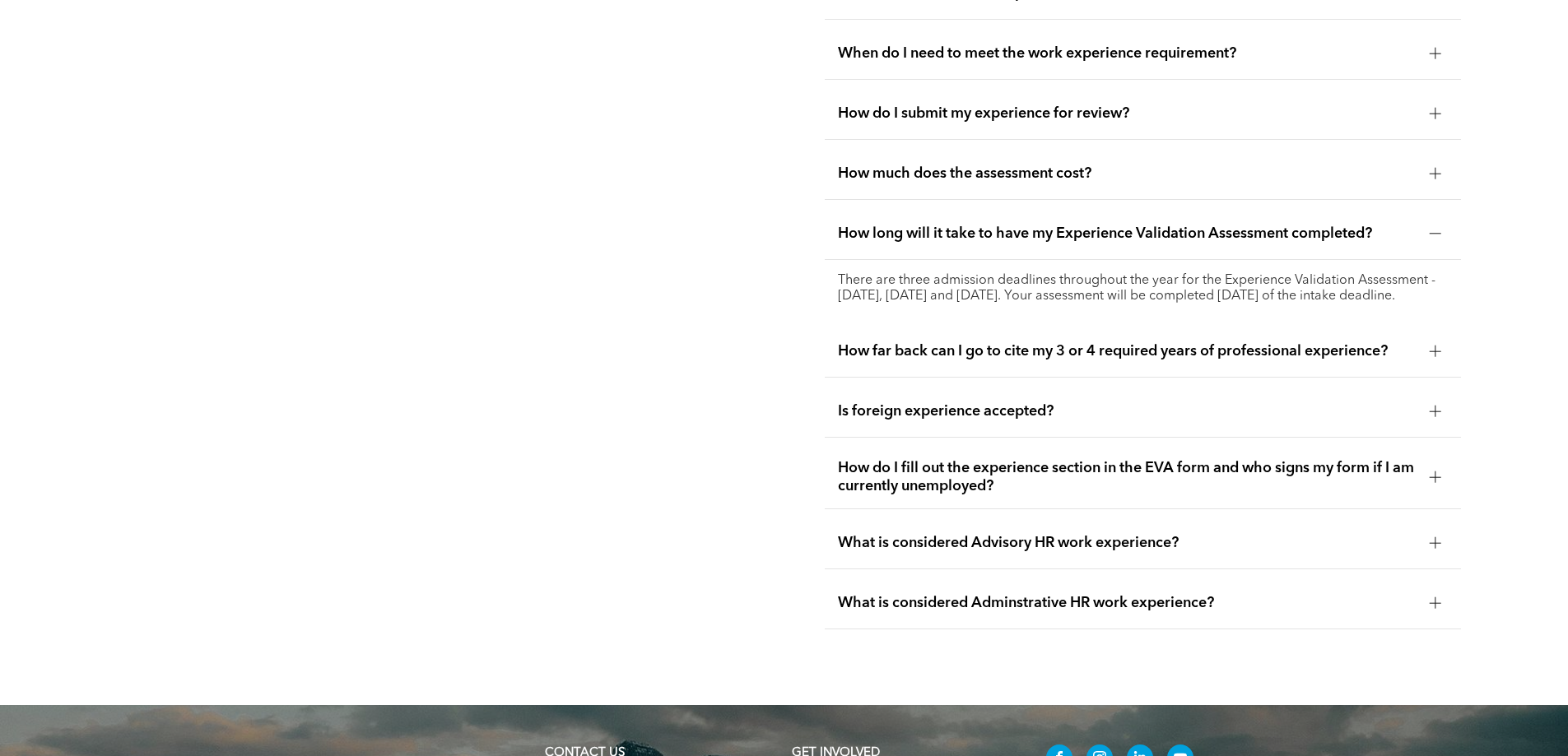
click at [1037, 522] on div "What is considered Advisory HR work experience?" at bounding box center [1142, 544] width 636 height 52
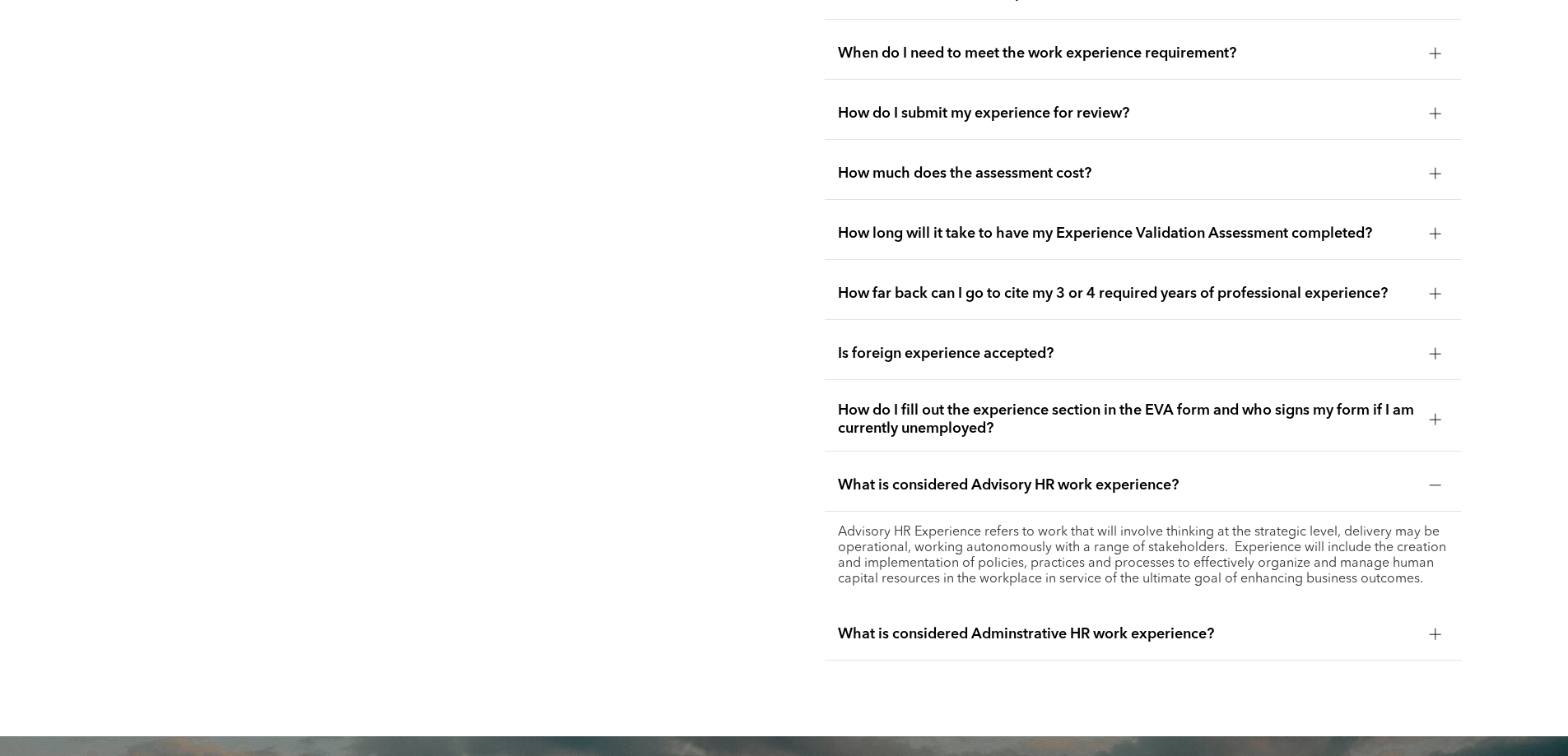
click at [1039, 625] on span "What is considered Adminstrative HR work experience?" at bounding box center [1128, 634] width 579 height 18
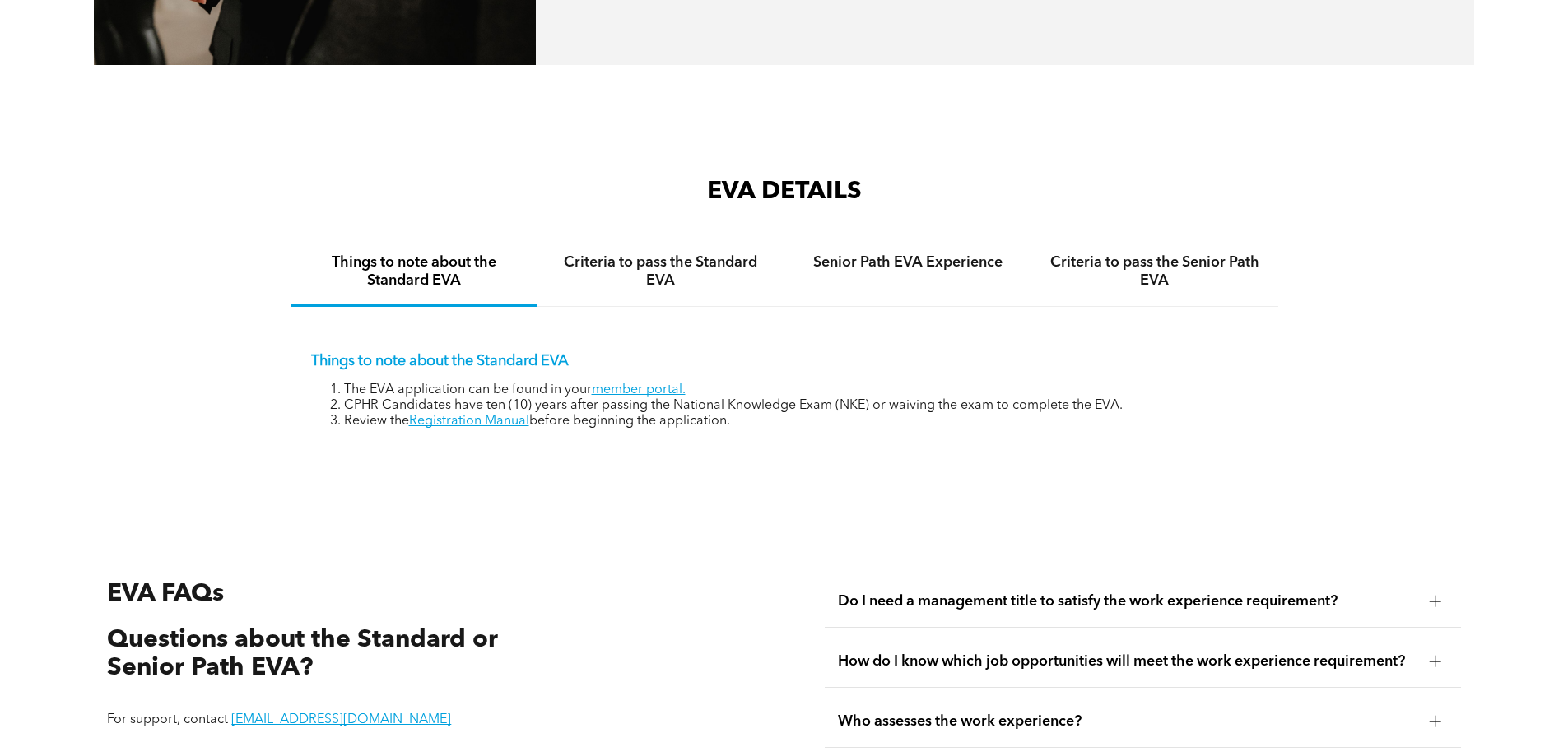
scroll to position [2603, 0]
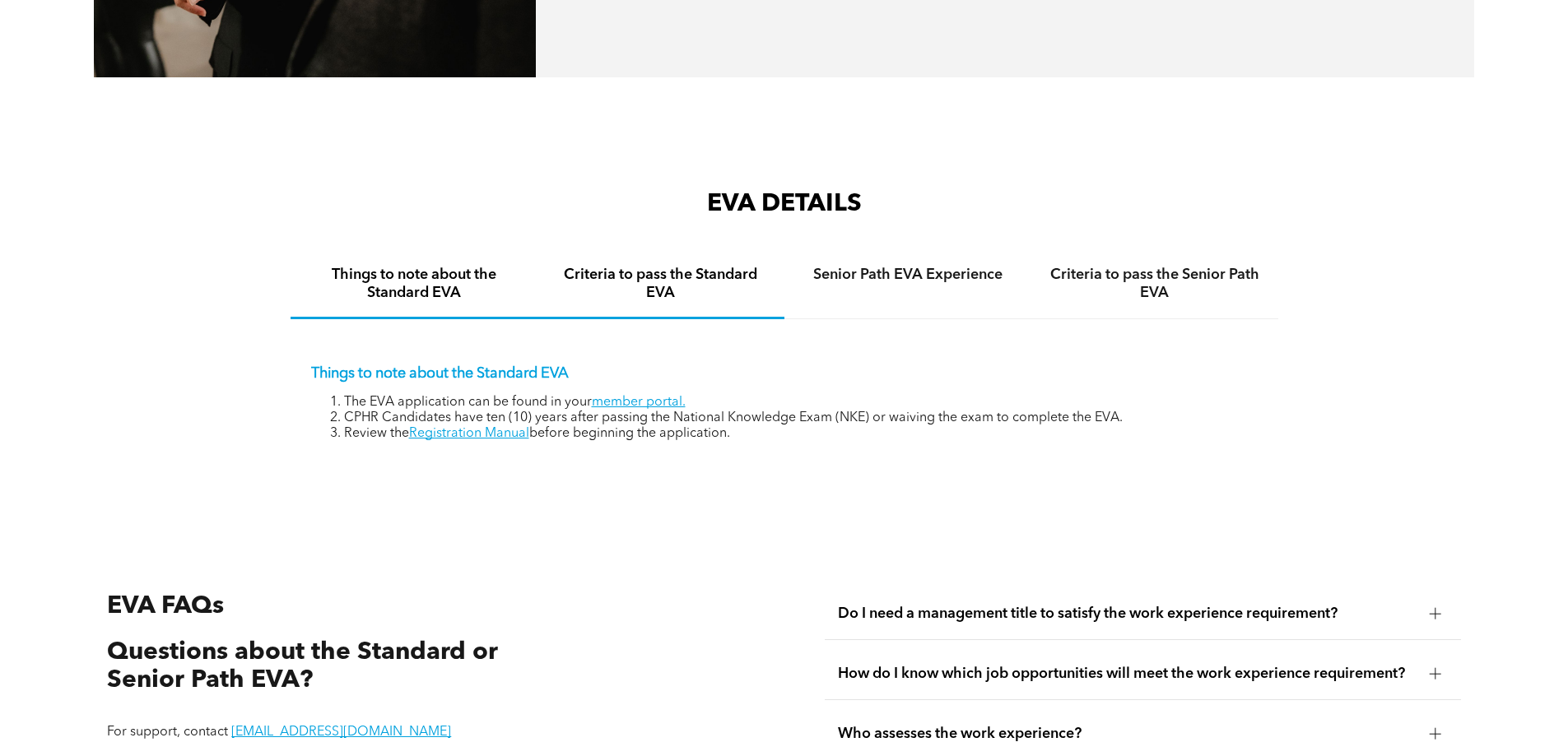
click at [701, 265] on h4 "Criteria to pass the Standard EVA" at bounding box center [661, 283] width 218 height 36
